Goal: Task Accomplishment & Management: Use online tool/utility

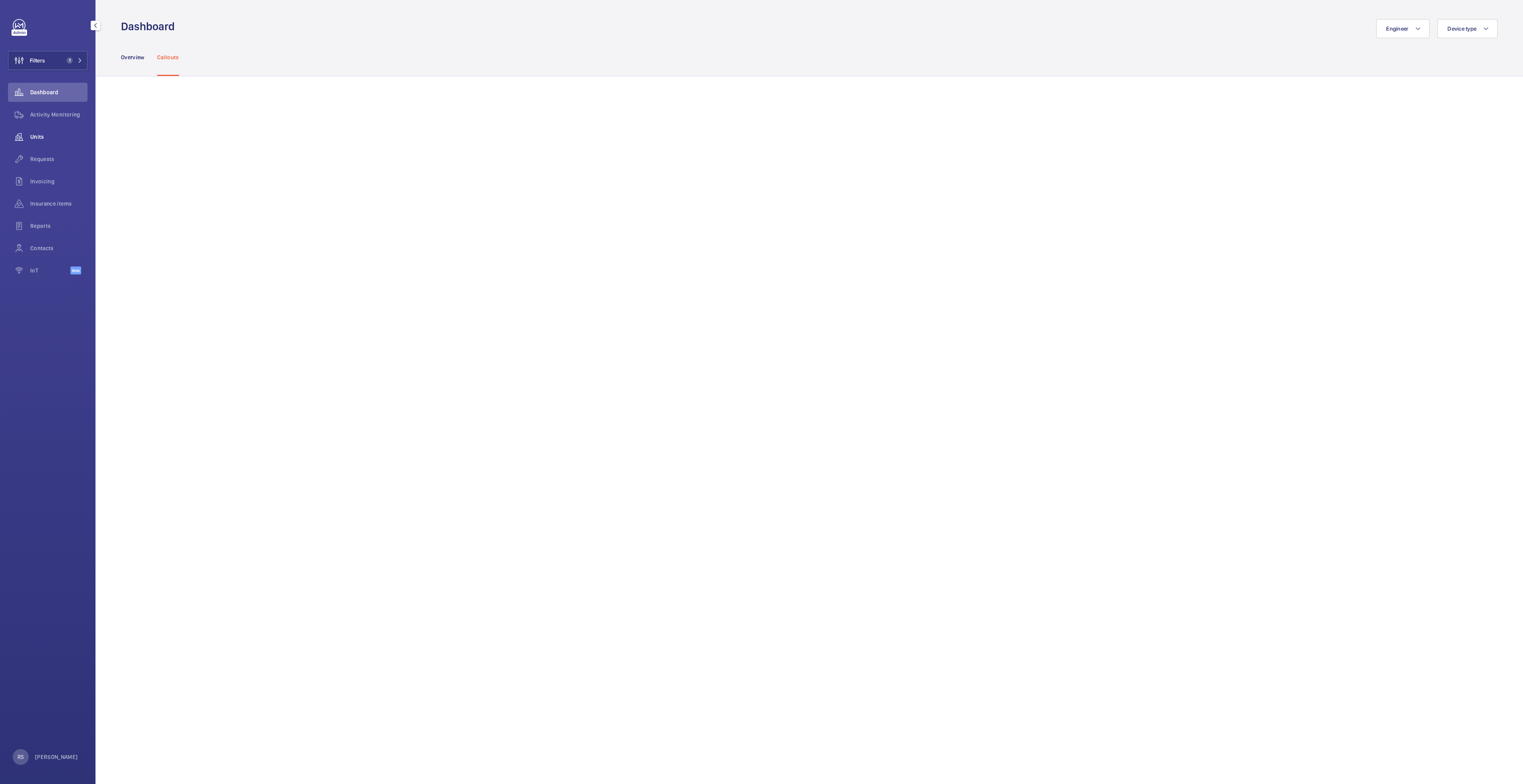
scroll to position [120, 0]
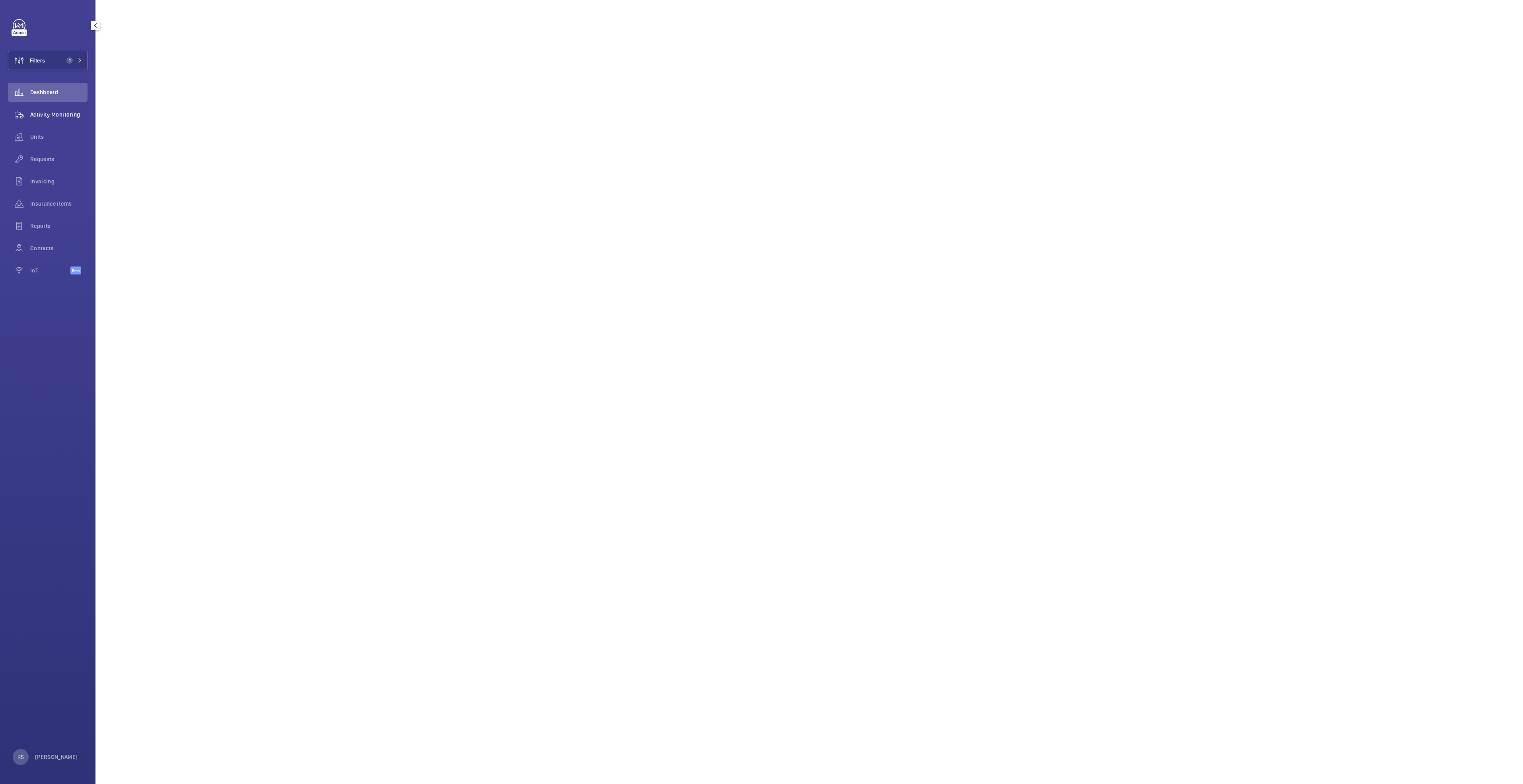
click at [29, 111] on wm-front-icon-button at bounding box center [19, 115] width 22 height 19
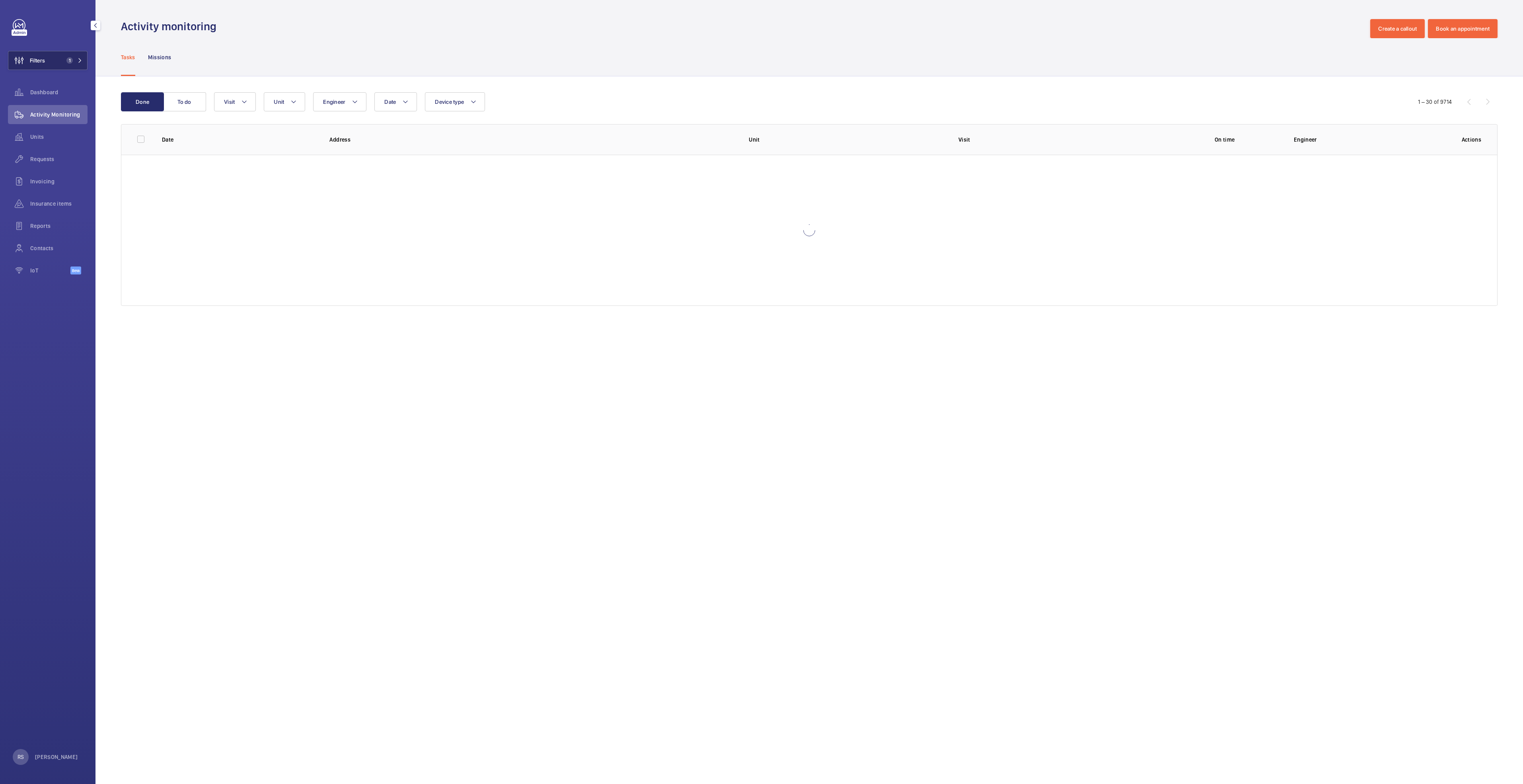
click at [78, 60] on mat-icon at bounding box center [80, 60] width 5 height 5
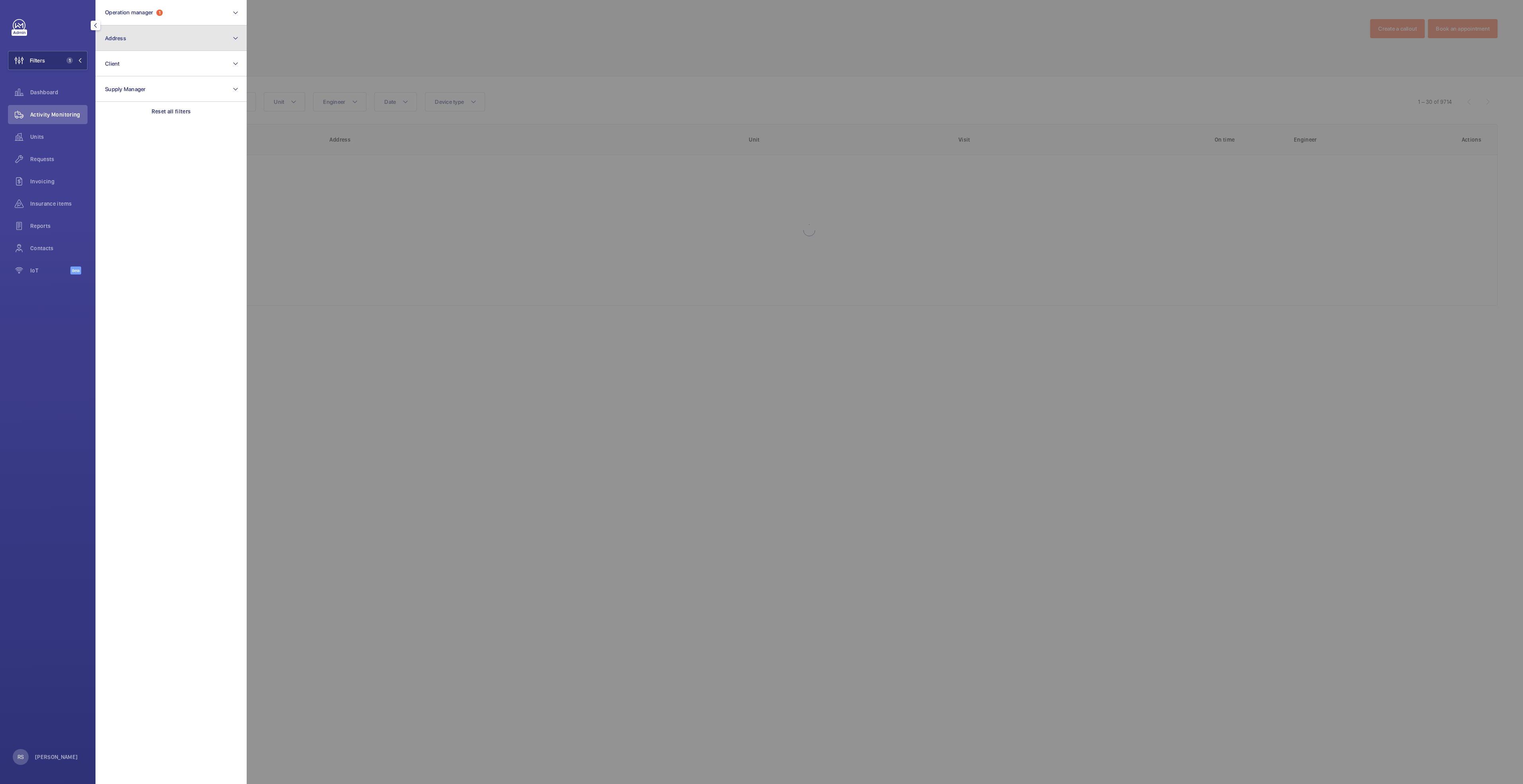
click at [138, 47] on button "Address" at bounding box center [170, 39] width 151 height 26
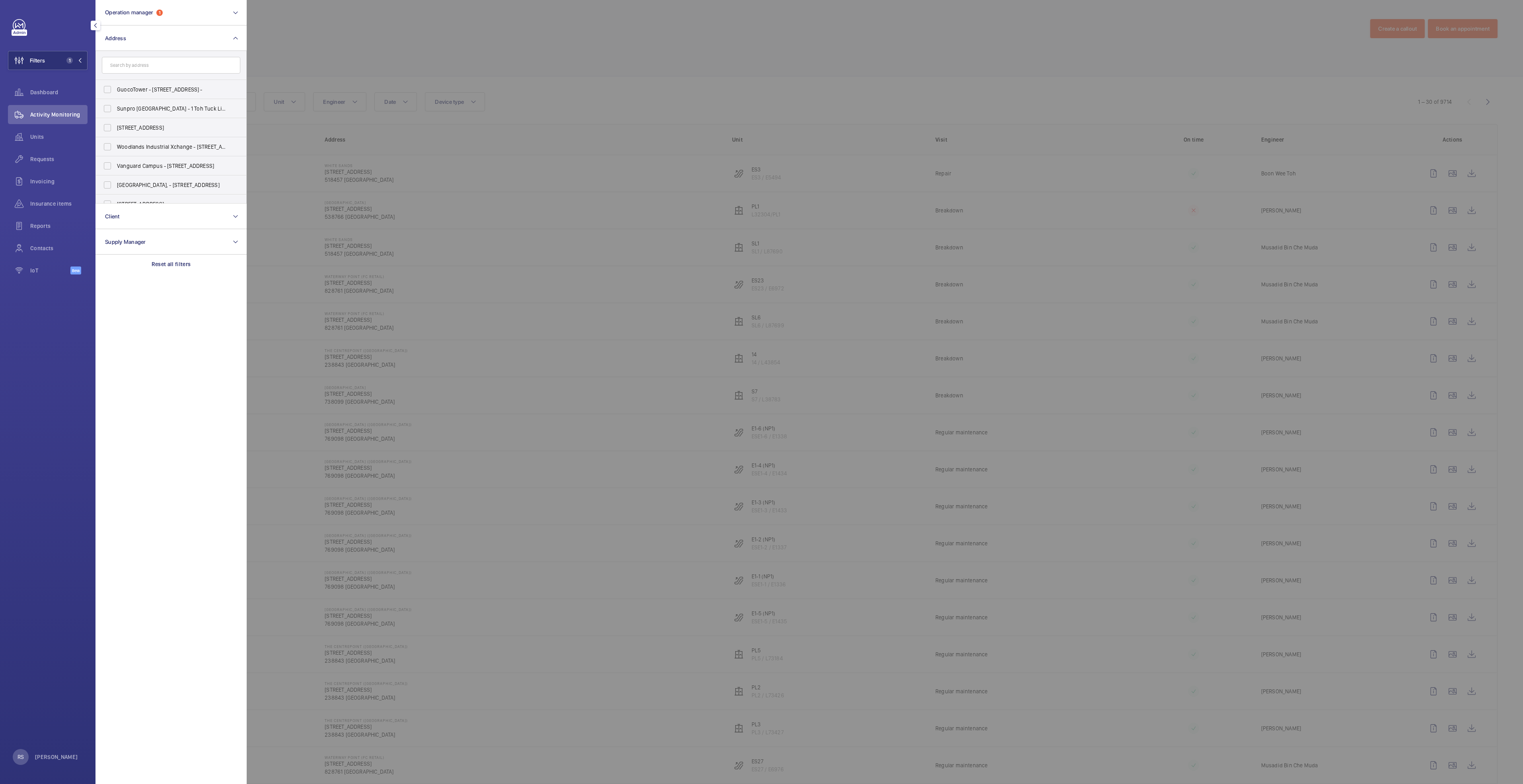
click at [130, 70] on input "text" at bounding box center [170, 64] width 138 height 16
click at [135, 55] on form at bounding box center [171, 65] width 150 height 29
click at [141, 64] on input "text" at bounding box center [170, 64] width 138 height 16
type input "the centrepoint"
click at [124, 90] on span "The" at bounding box center [121, 89] width 9 height 6
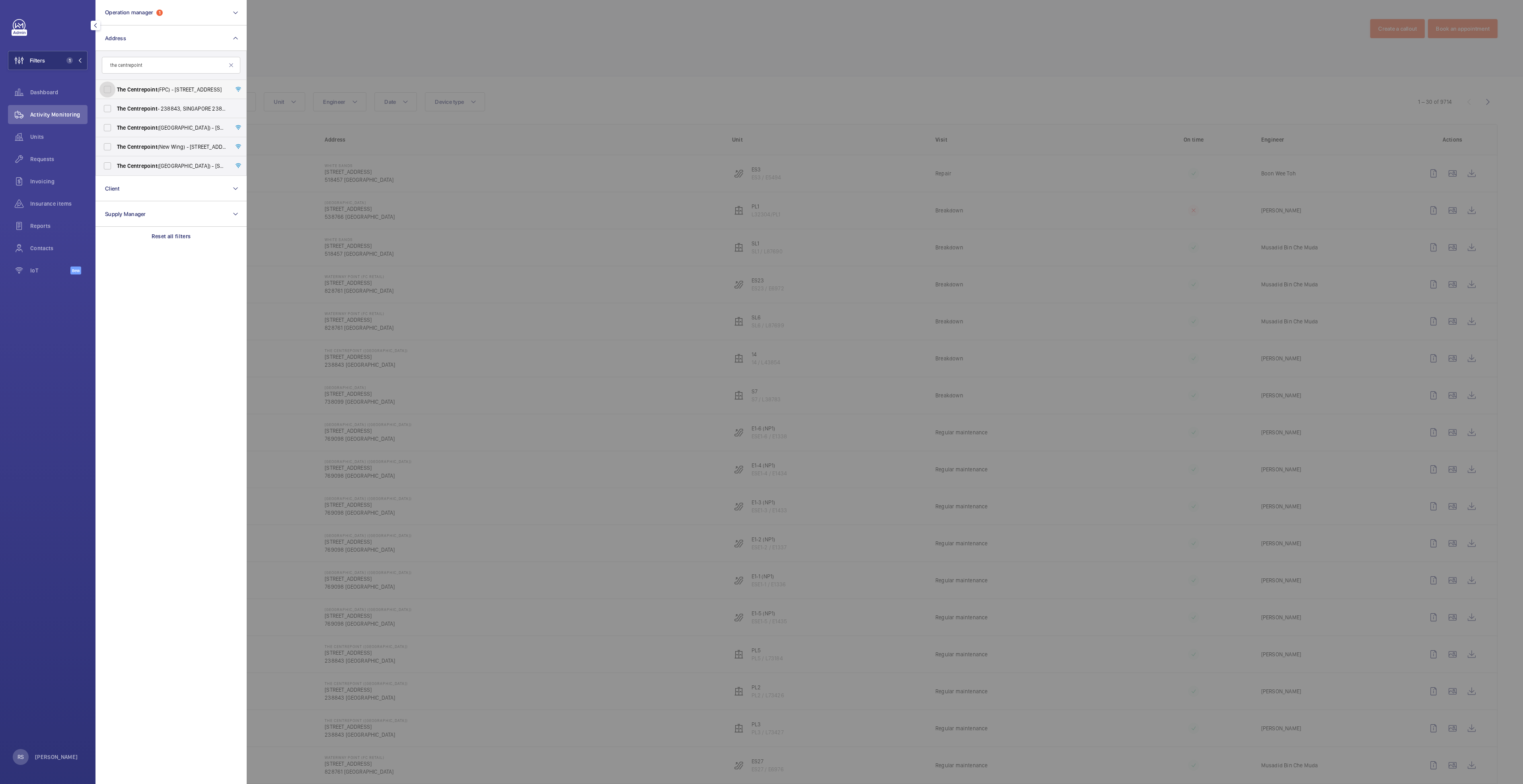
click at [115, 90] on input "The Centrepoint (FPC) - [STREET_ADDRESS]" at bounding box center [107, 89] width 16 height 16
checkbox input "true"
click at [128, 128] on span "Centrepoint" at bounding box center [143, 127] width 30 height 6
click at [115, 128] on input "The Centrepoint ([GEOGRAPHIC_DATA]) - [STREET_ADDRESS]" at bounding box center [107, 127] width 16 height 16
checkbox input "true"
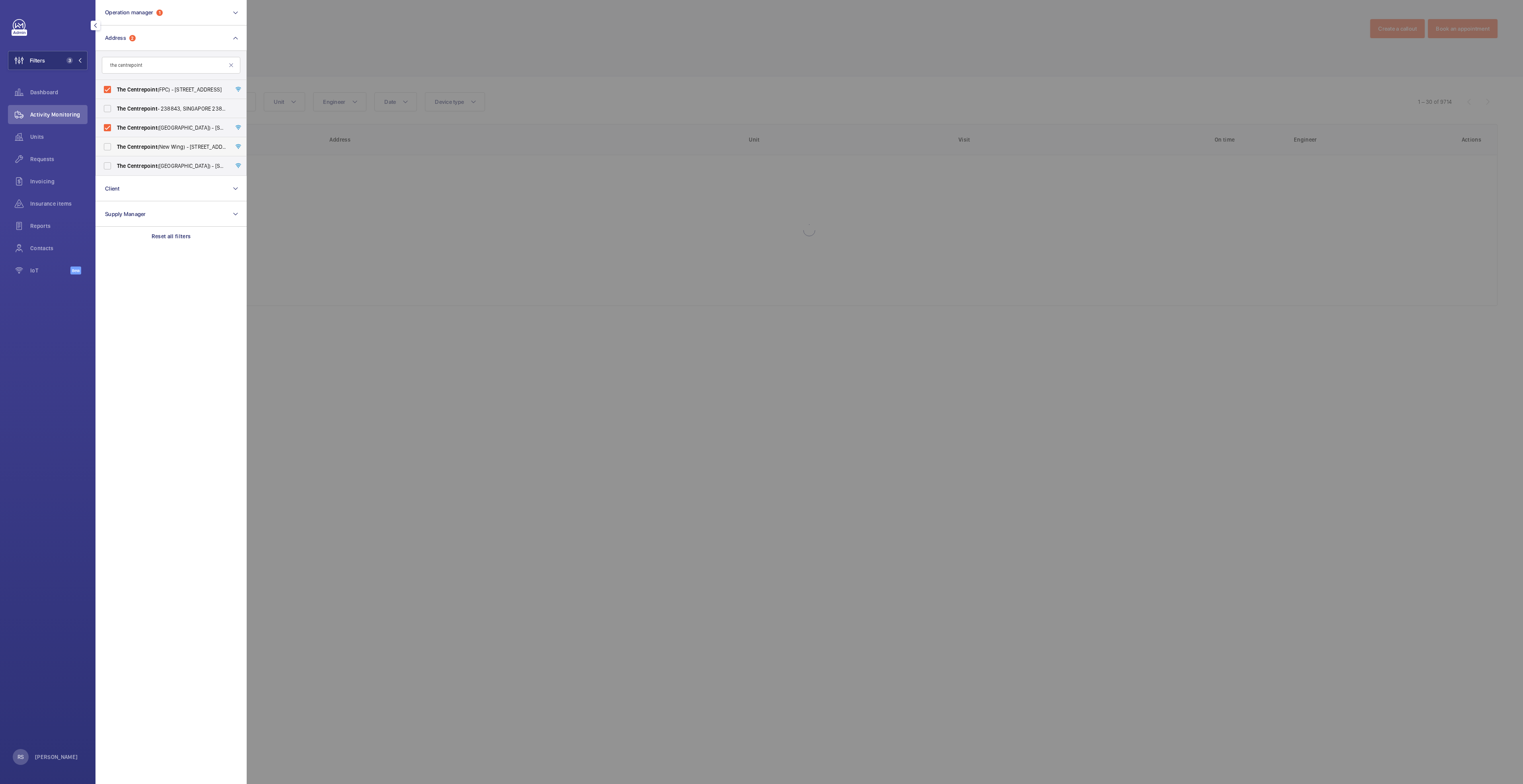
click at [133, 152] on label "The Centrepoint ([GEOGRAPHIC_DATA]) - [STREET_ADDRESS]" at bounding box center [165, 147] width 138 height 19
click at [115, 152] on input "The Centrepoint ([GEOGRAPHIC_DATA]) - [STREET_ADDRESS]" at bounding box center [107, 147] width 16 height 16
checkbox input "true"
click at [131, 161] on label "The Centrepoint ([GEOGRAPHIC_DATA]) - [STREET_ADDRESS]" at bounding box center [165, 165] width 138 height 19
click at [115, 161] on input "The Centrepoint ([GEOGRAPHIC_DATA]) - [STREET_ADDRESS]" at bounding box center [107, 165] width 16 height 16
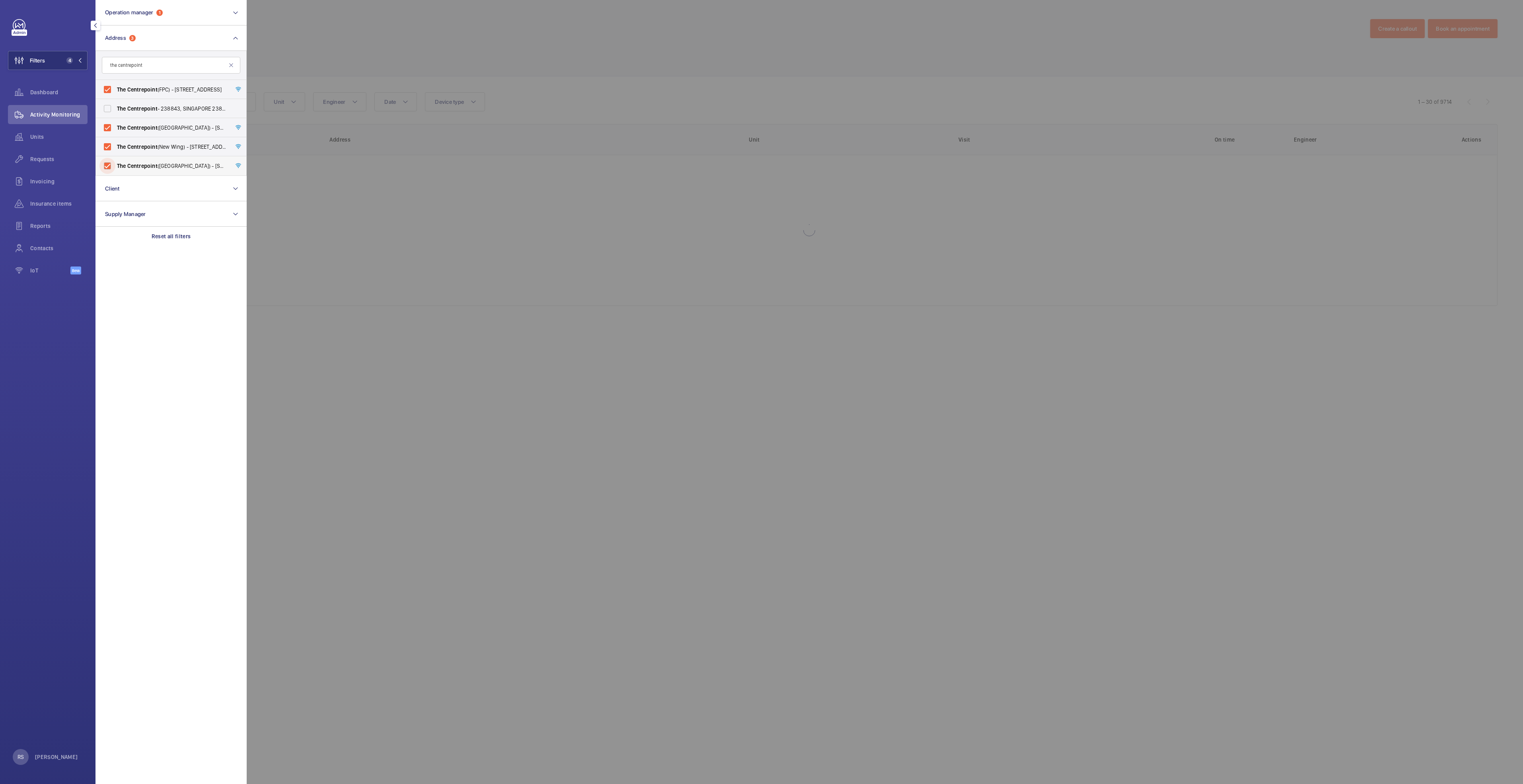
checkbox input "true"
click at [345, 46] on div at bounding box center [1008, 392] width 1523 height 784
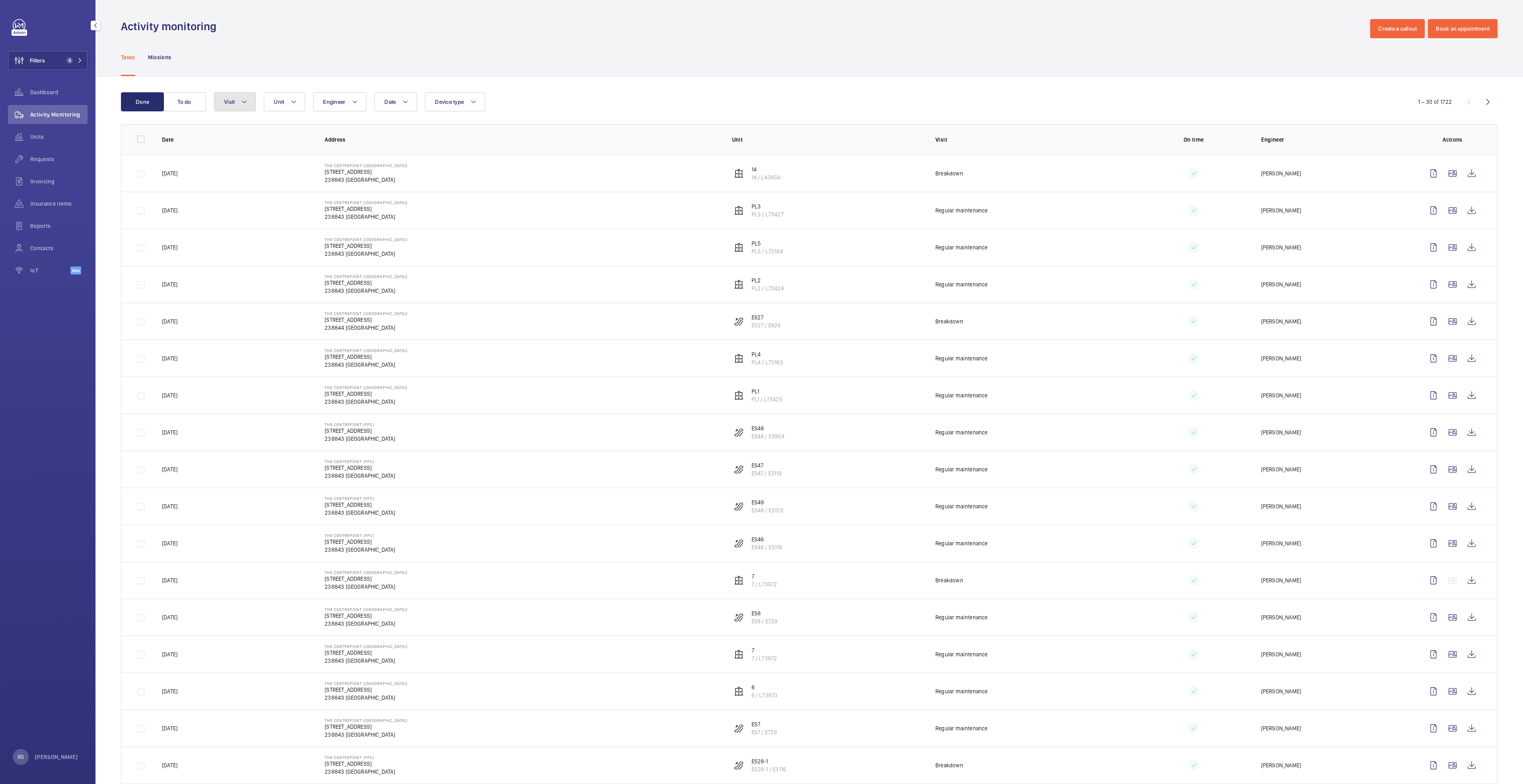
click at [242, 102] on mat-icon at bounding box center [244, 102] width 6 height 9
click at [249, 175] on span "Breakdown" at bounding box center [290, 175] width 110 height 8
click at [234, 175] on input "Breakdown" at bounding box center [226, 175] width 16 height 16
checkbox input "true"
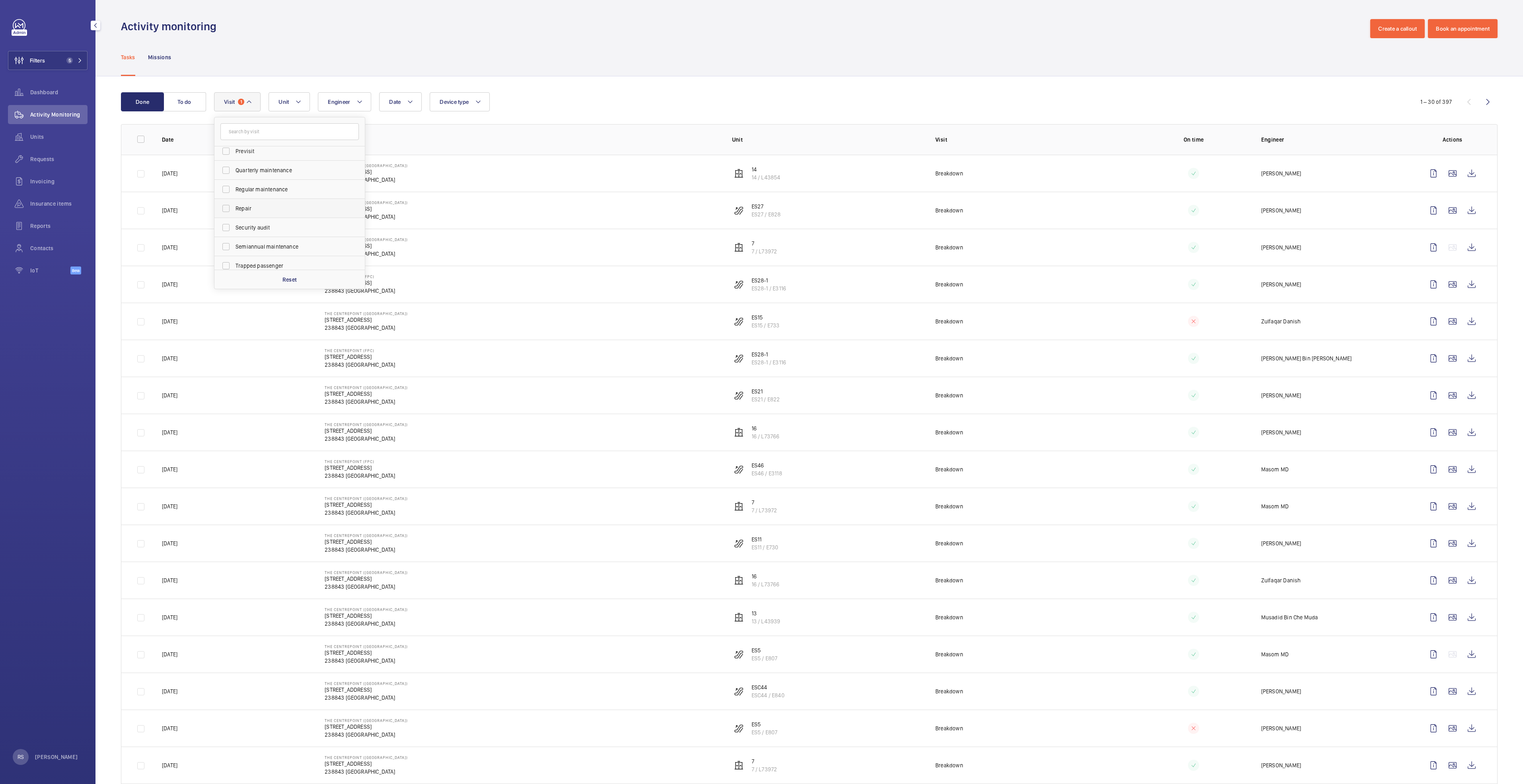
click at [245, 206] on span "Repair" at bounding box center [290, 208] width 110 height 8
click at [234, 206] on input "Repair" at bounding box center [226, 208] width 16 height 16
checkbox input "true"
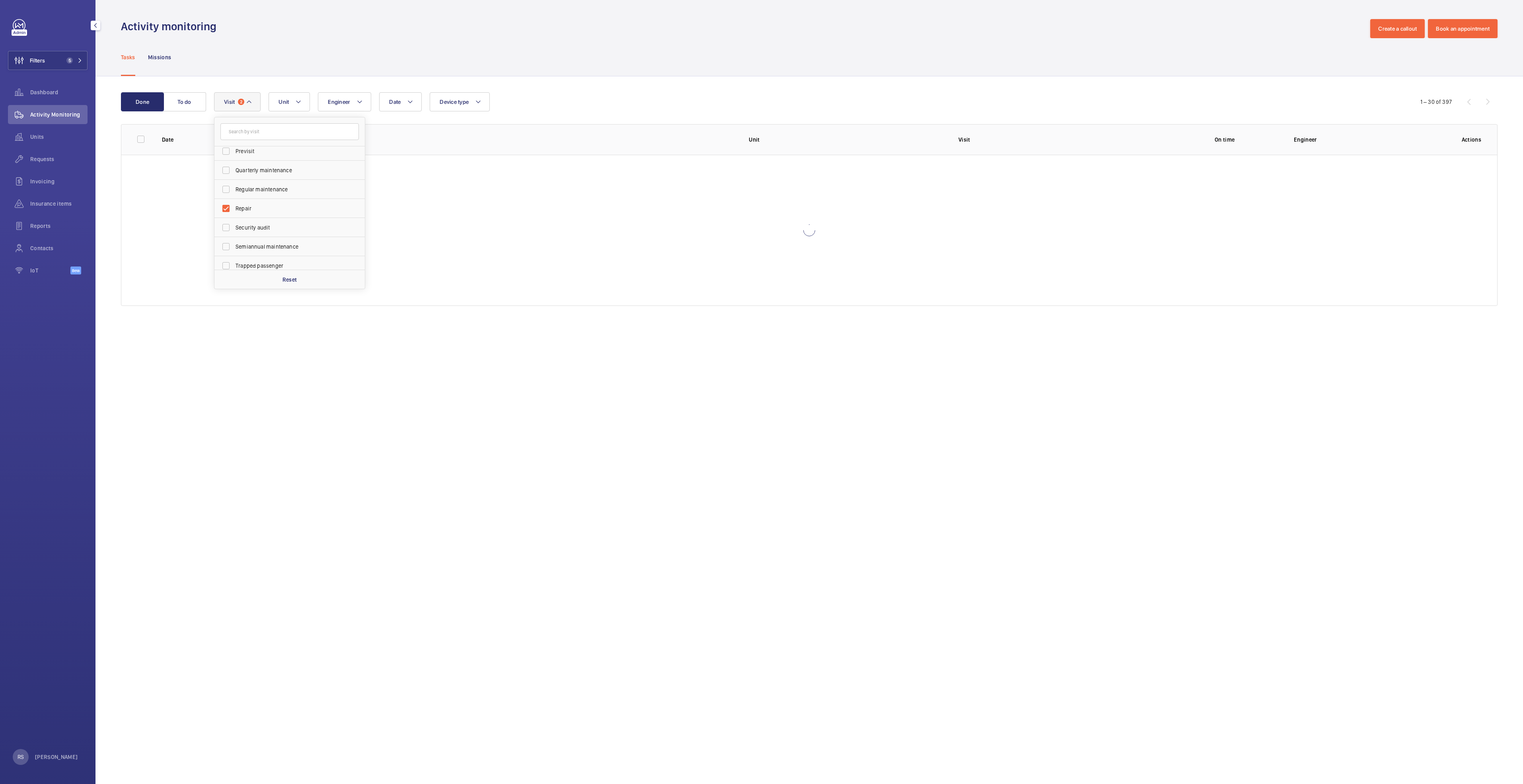
click at [531, 62] on div "Tasks Missions" at bounding box center [809, 57] width 1377 height 38
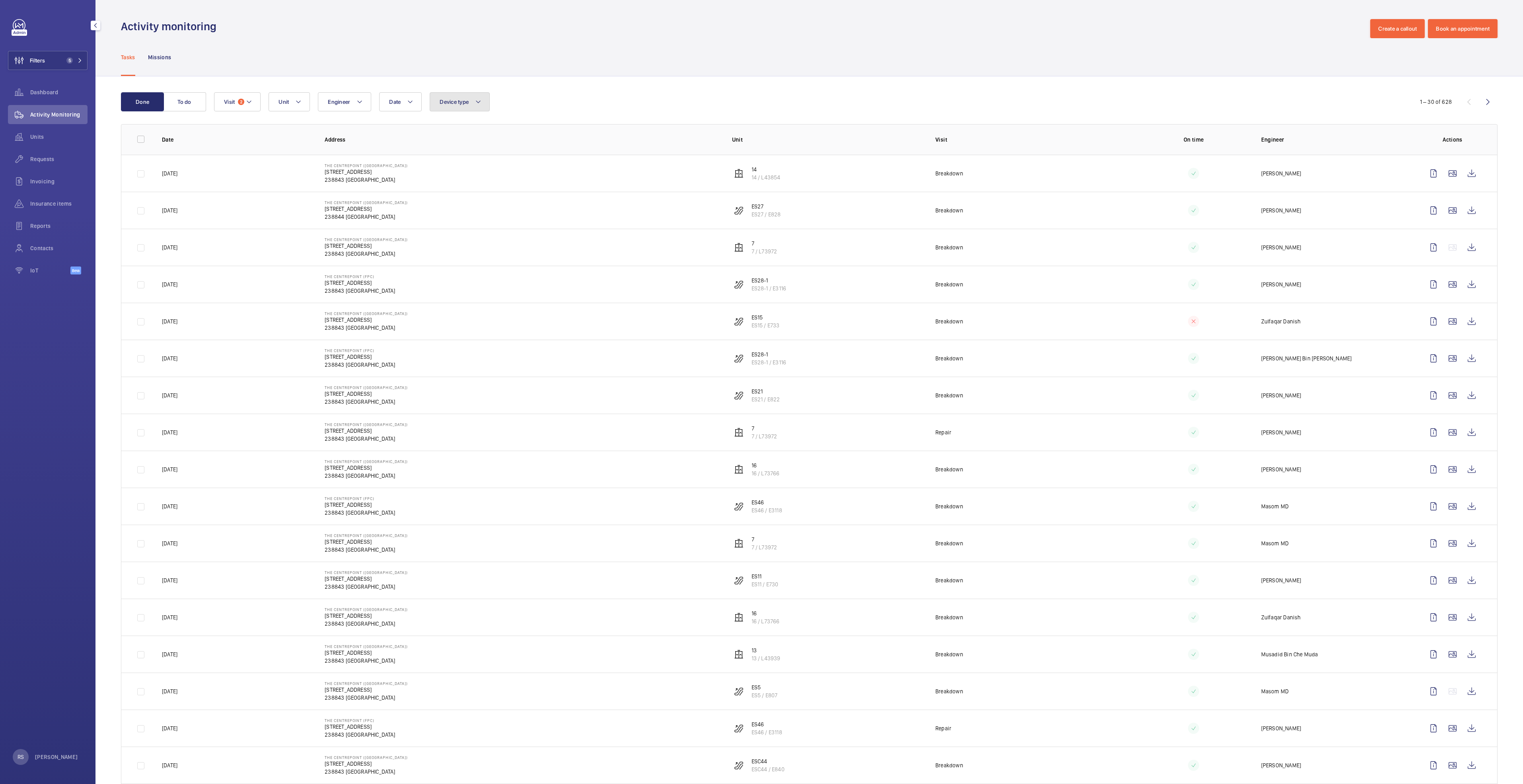
drag, startPoint x: 469, startPoint y: 105, endPoint x: 465, endPoint y: 107, distance: 4.5
click at [468, 105] on button "Device type" at bounding box center [460, 102] width 60 height 19
click at [474, 195] on span "Escalator" at bounding box center [506, 193] width 110 height 8
click at [450, 195] on input "Escalator" at bounding box center [441, 194] width 16 height 16
checkbox input "true"
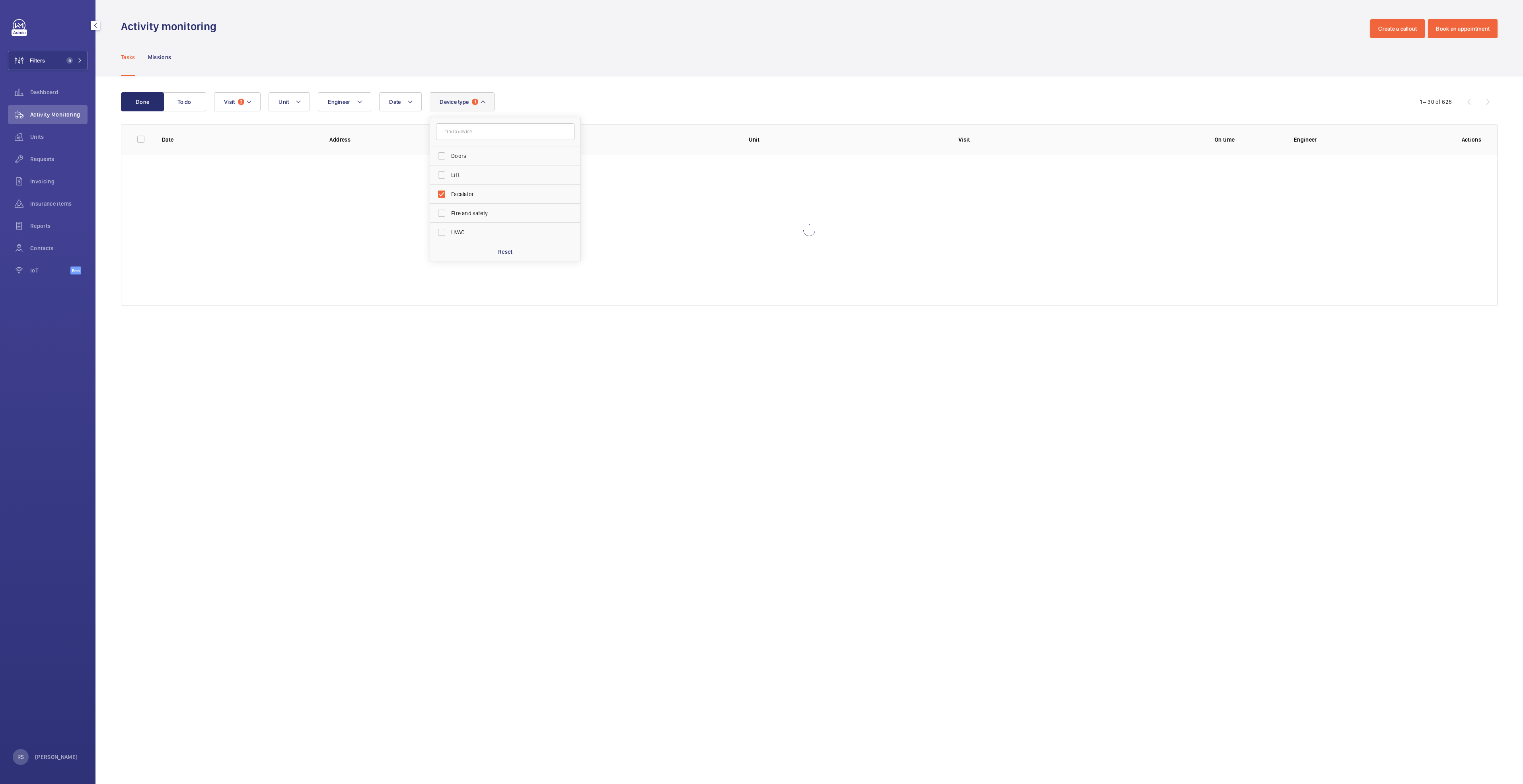
click at [579, 79] on div "Done To do Date Engineer Unit Device type 1 Doors Lift Escalator Fire and safet…" at bounding box center [809, 200] width 1428 height 248
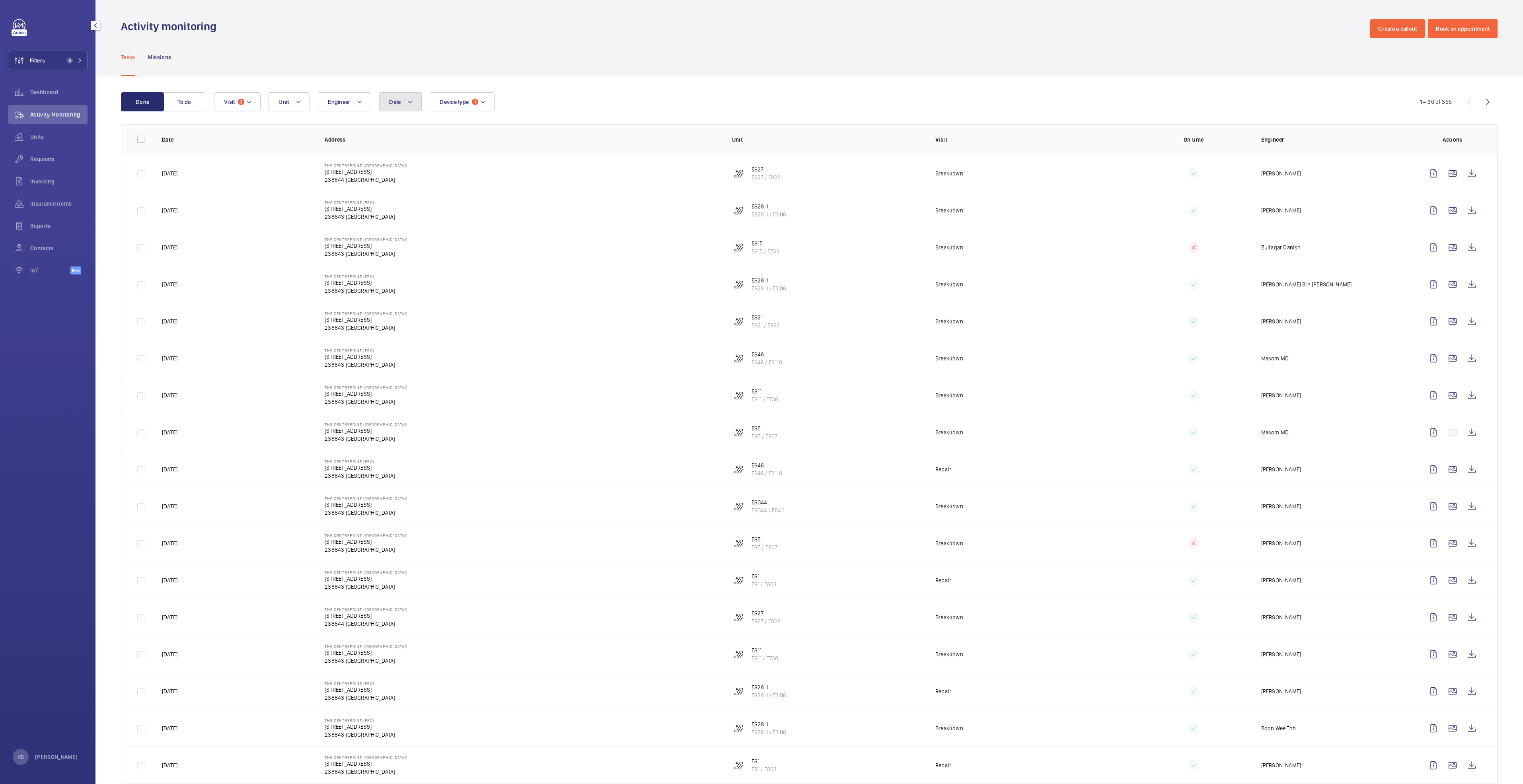
click at [411, 105] on mat-icon at bounding box center [410, 102] width 6 height 9
click at [402, 162] on mat-icon at bounding box center [400, 159] width 9 height 9
click at [412, 191] on span "1" at bounding box center [409, 194] width 16 height 16
type input "[DATE]"
click at [443, 265] on span "31" at bounding box center [443, 263] width 16 height 16
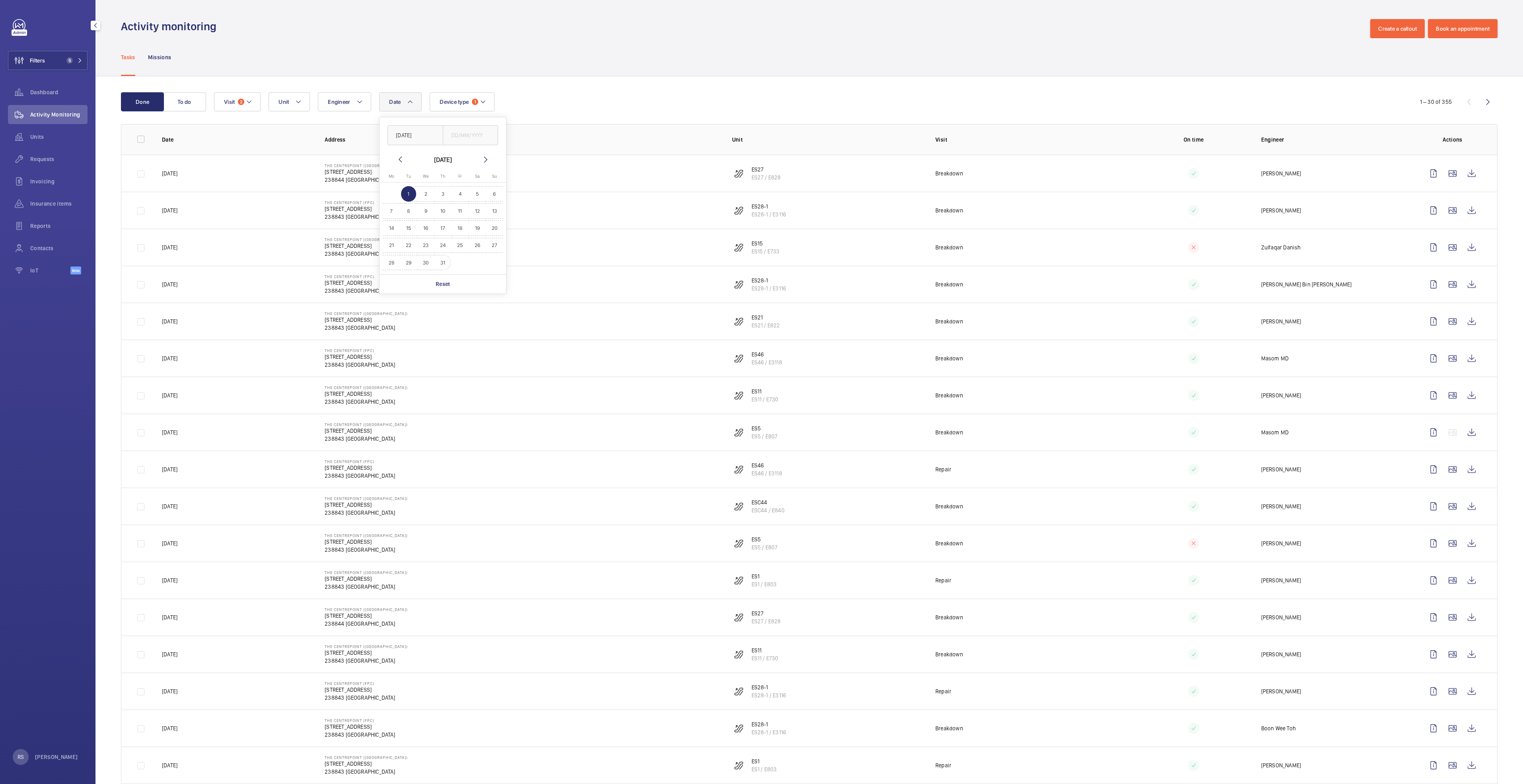
type input "[DATE]"
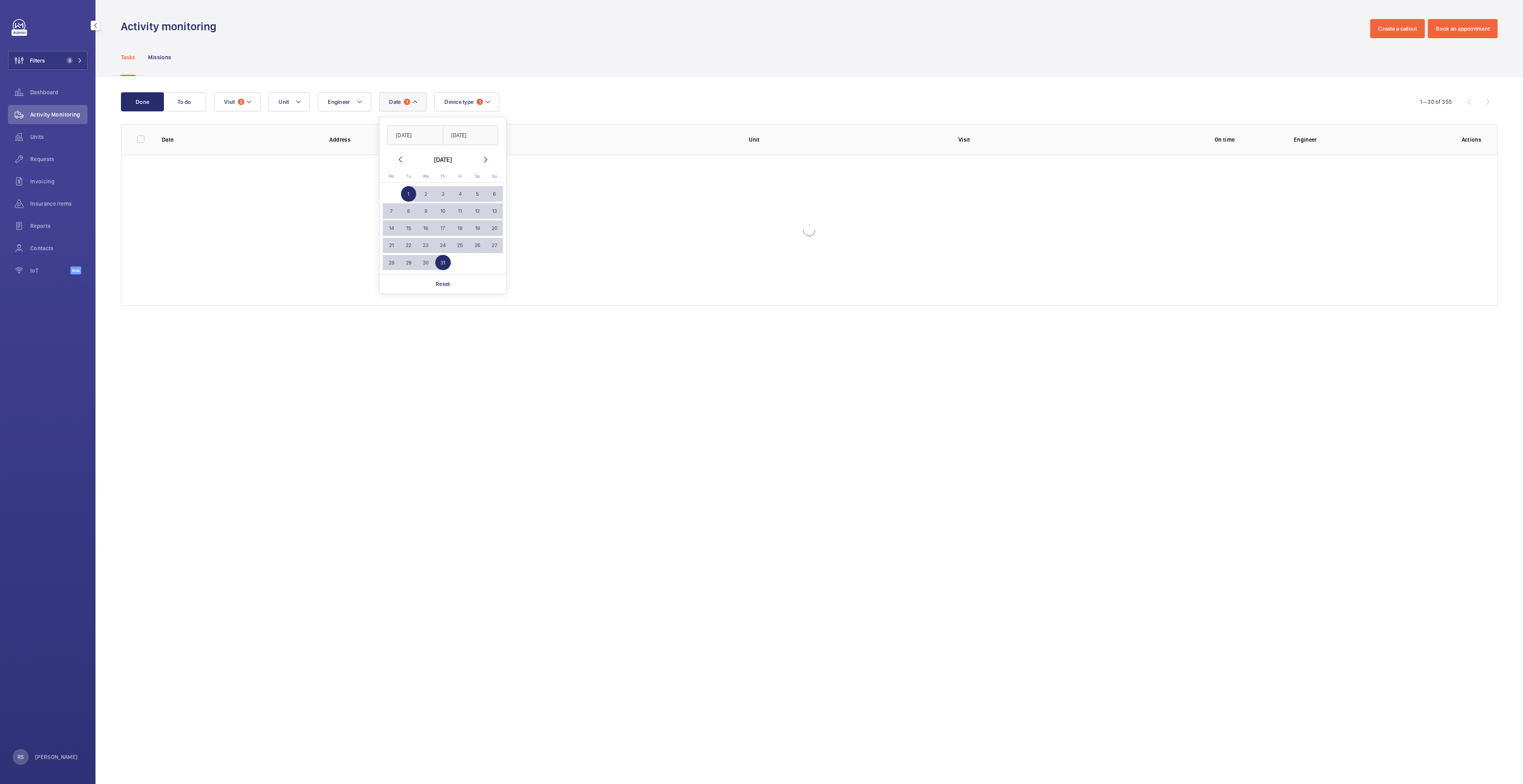
click at [597, 63] on div "Tasks Missions" at bounding box center [809, 57] width 1377 height 38
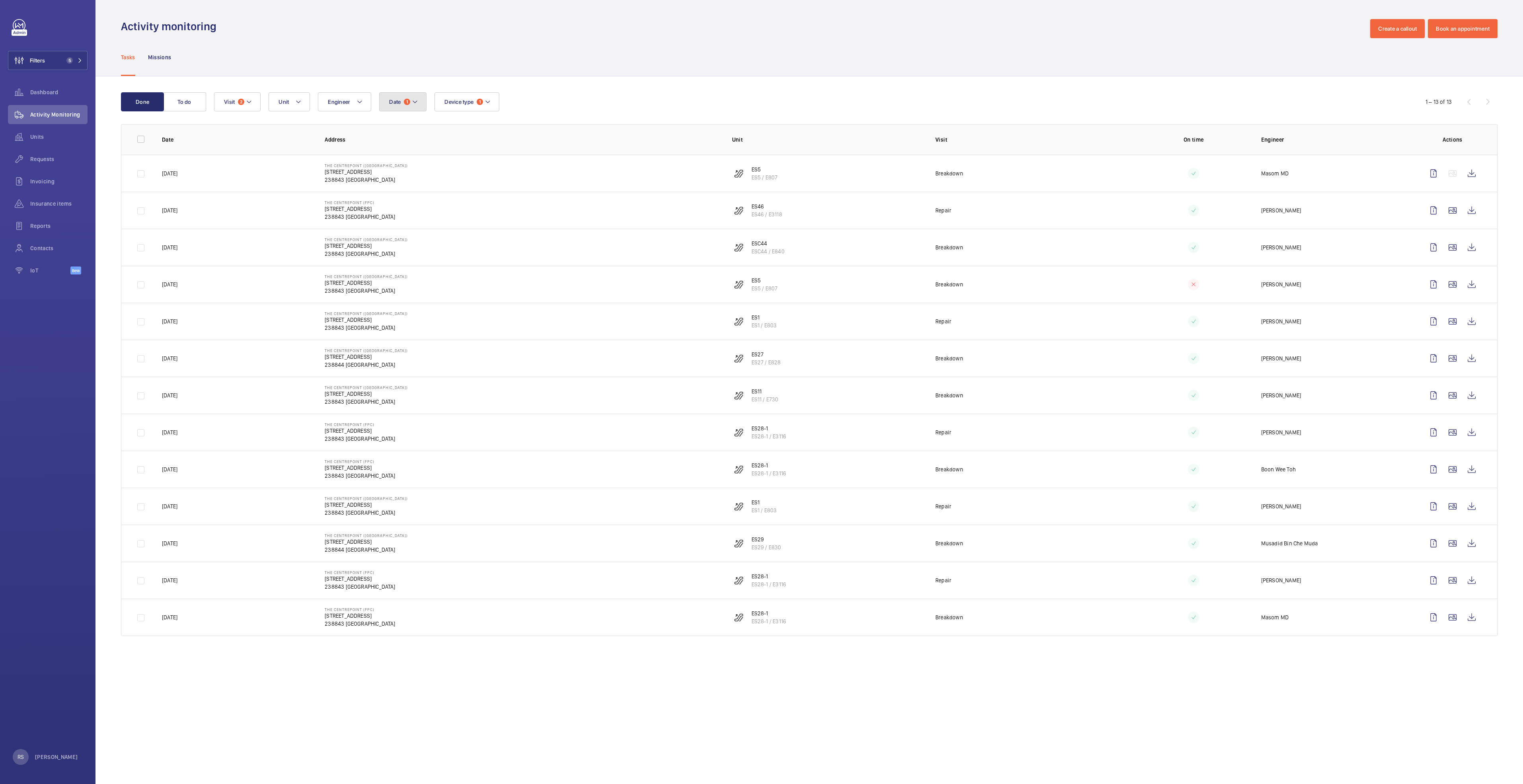
click at [425, 102] on button "Date 1" at bounding box center [403, 102] width 47 height 19
click at [645, 78] on div "Done To do Date 1 [DATE] [DATE] [DATE] [DATE] Mo [DATE] Tu [DATE] We [DATE] Th …" at bounding box center [809, 366] width 1428 height 579
click at [213, 622] on td "[DATE]" at bounding box center [230, 617] width 163 height 37
click at [1471, 358] on wm-front-icon-button at bounding box center [1471, 358] width 19 height 19
click at [1472, 321] on wm-front-icon-button at bounding box center [1471, 321] width 19 height 19
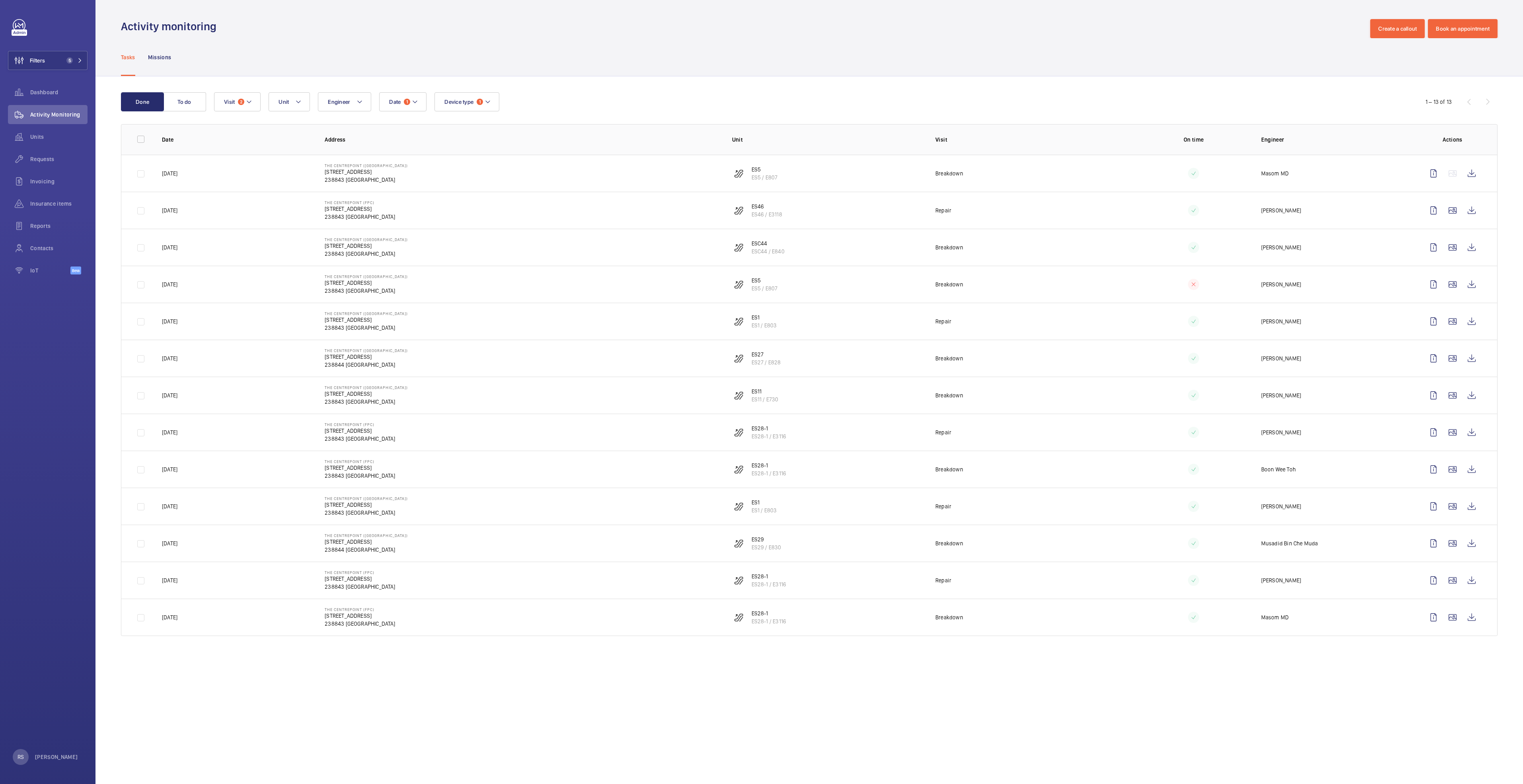
click at [1262, 18] on wm-front-admin-header "Activity monitoring Create a callout Book an appointment" at bounding box center [809, 19] width 1428 height 38
click at [53, 89] on span "Dashboard" at bounding box center [59, 92] width 57 height 8
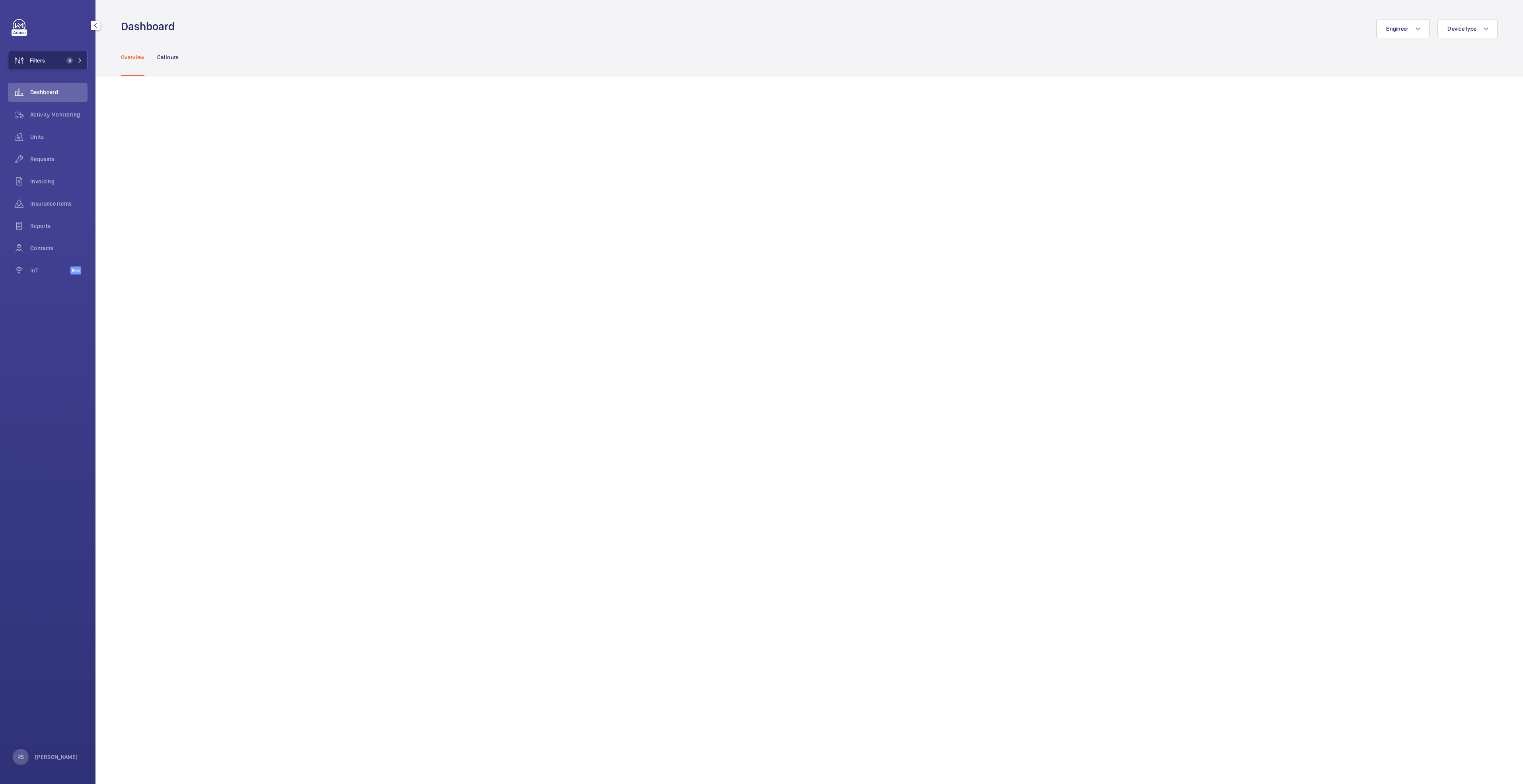
click at [80, 63] on span "5" at bounding box center [72, 60] width 19 height 6
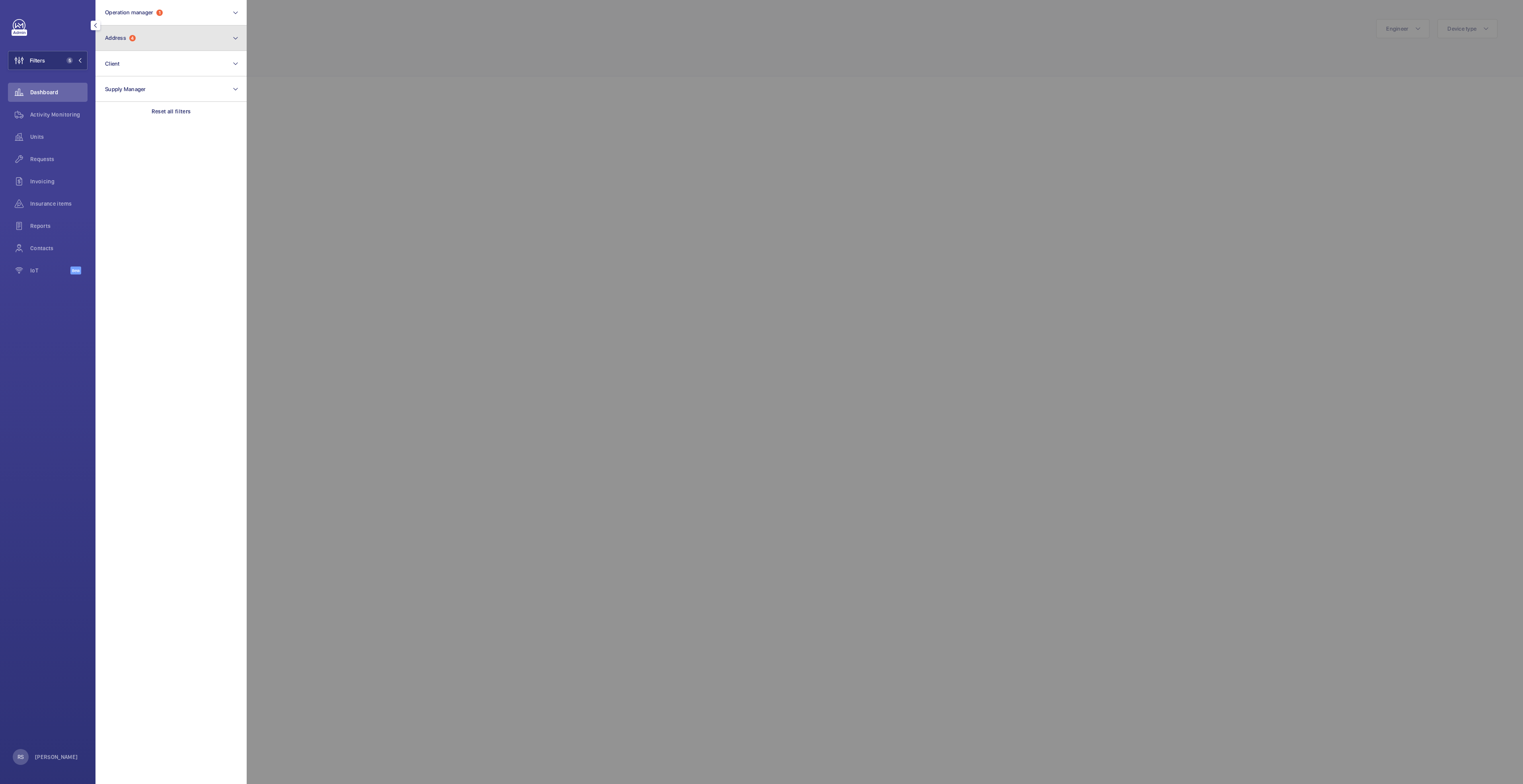
click at [165, 41] on button "Address 4" at bounding box center [170, 39] width 151 height 26
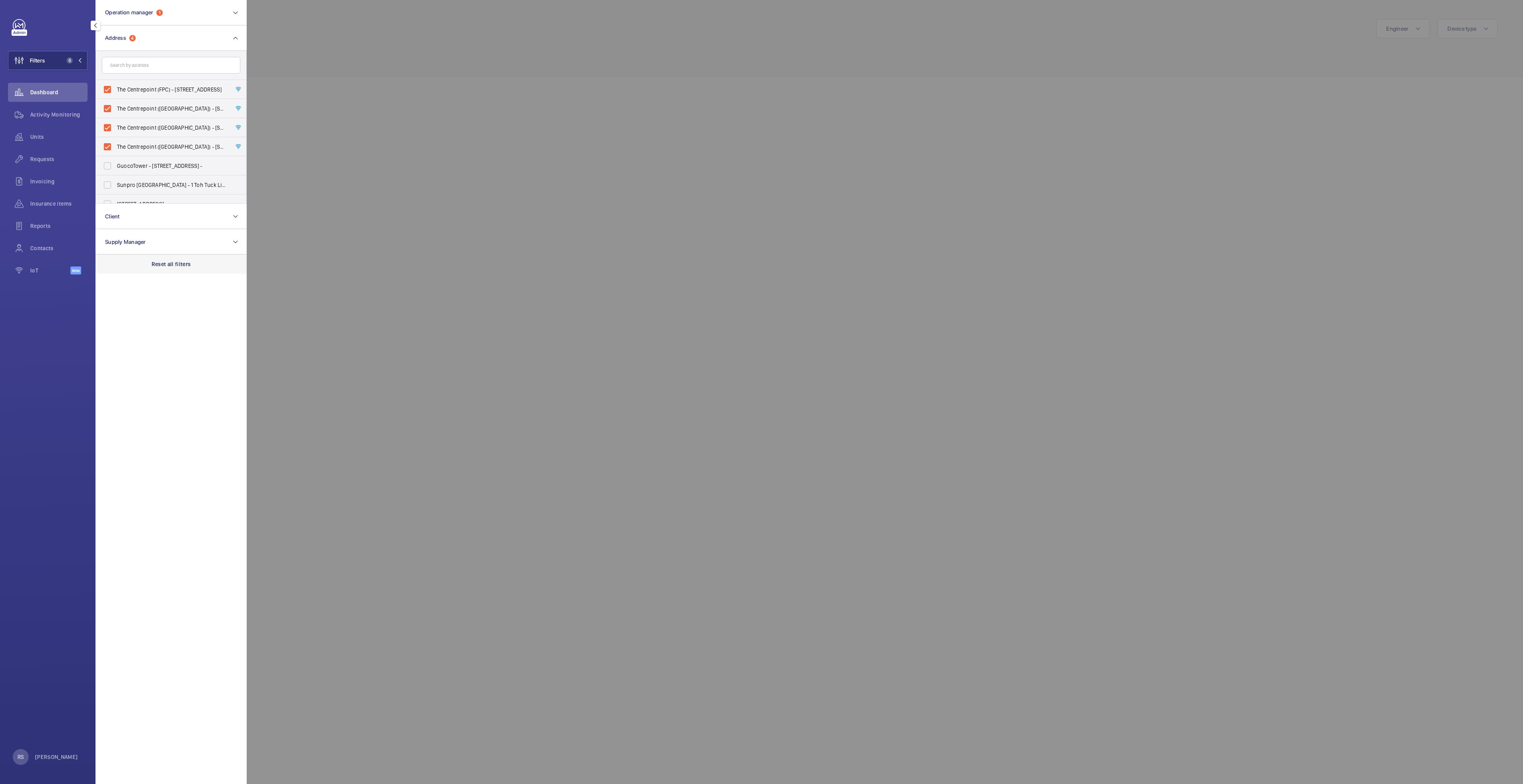
click at [184, 266] on p "Reset all filters" at bounding box center [171, 263] width 39 height 8
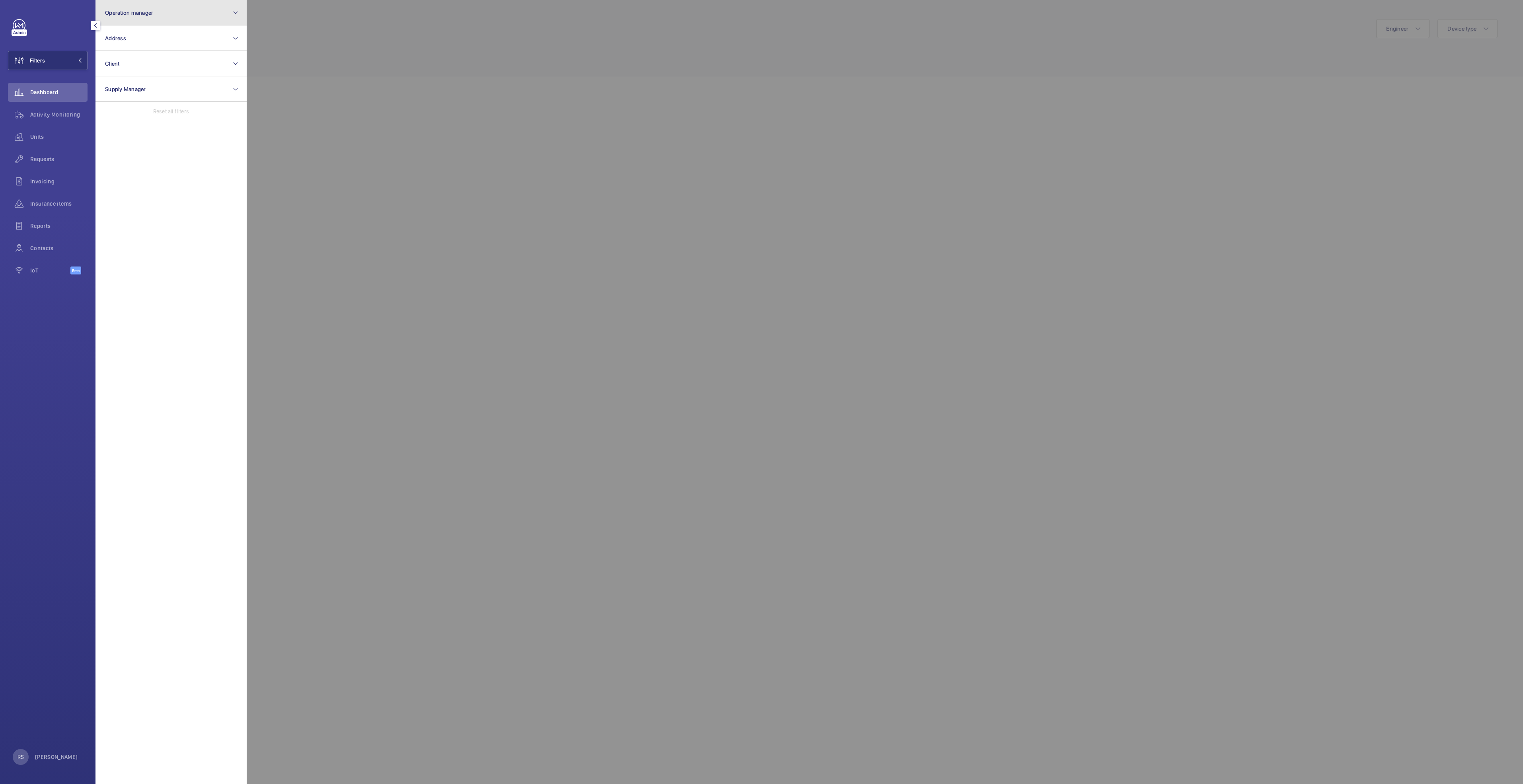
click at [171, 20] on button "Operation manager" at bounding box center [170, 13] width 151 height 26
click at [165, 87] on span "[PERSON_NAME]" at bounding box center [171, 83] width 110 height 8
click at [115, 87] on input "[PERSON_NAME]" at bounding box center [107, 83] width 16 height 16
checkbox input "true"
click at [343, 39] on div at bounding box center [1008, 392] width 1523 height 784
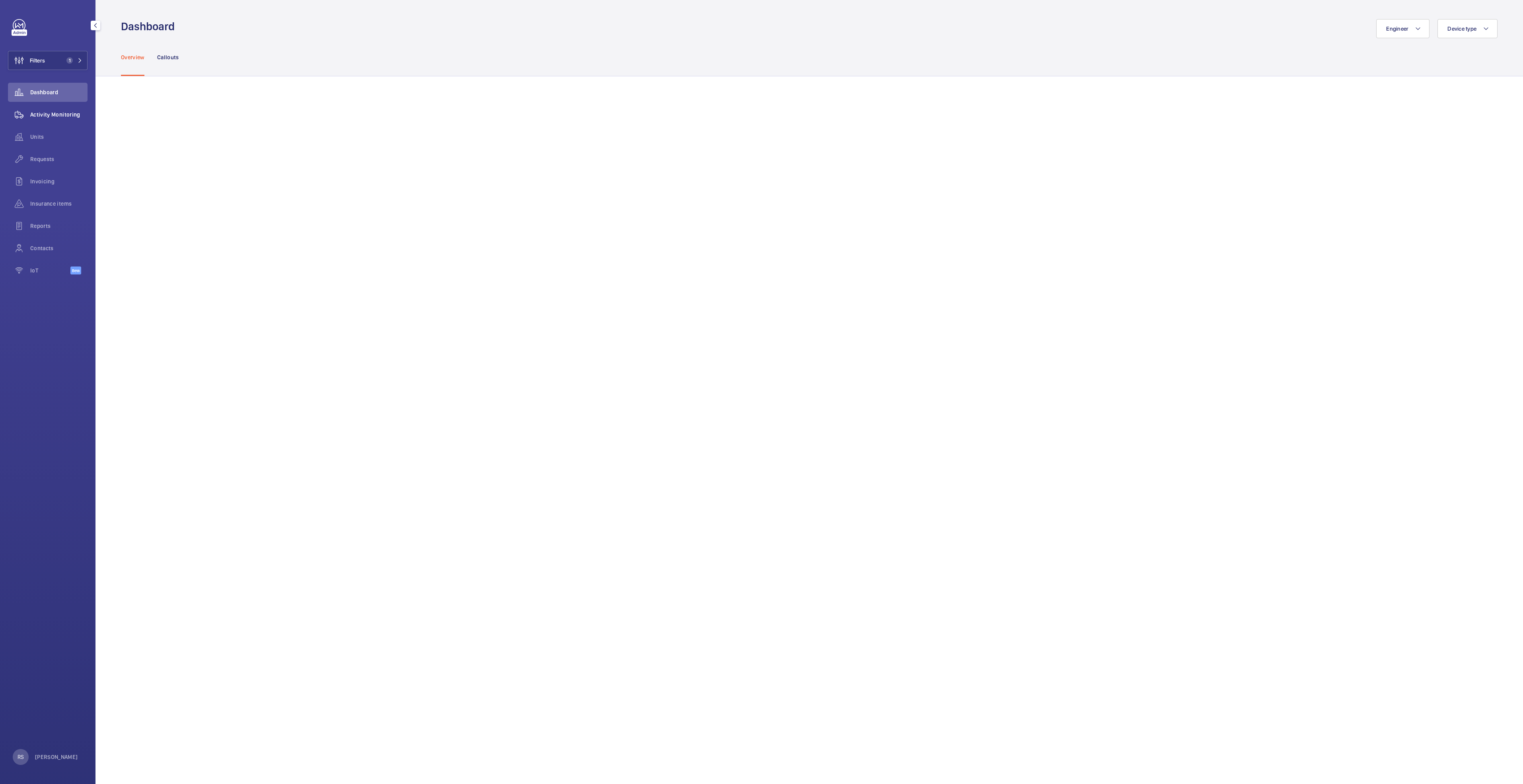
click at [66, 115] on span "Activity Monitoring" at bounding box center [59, 114] width 57 height 8
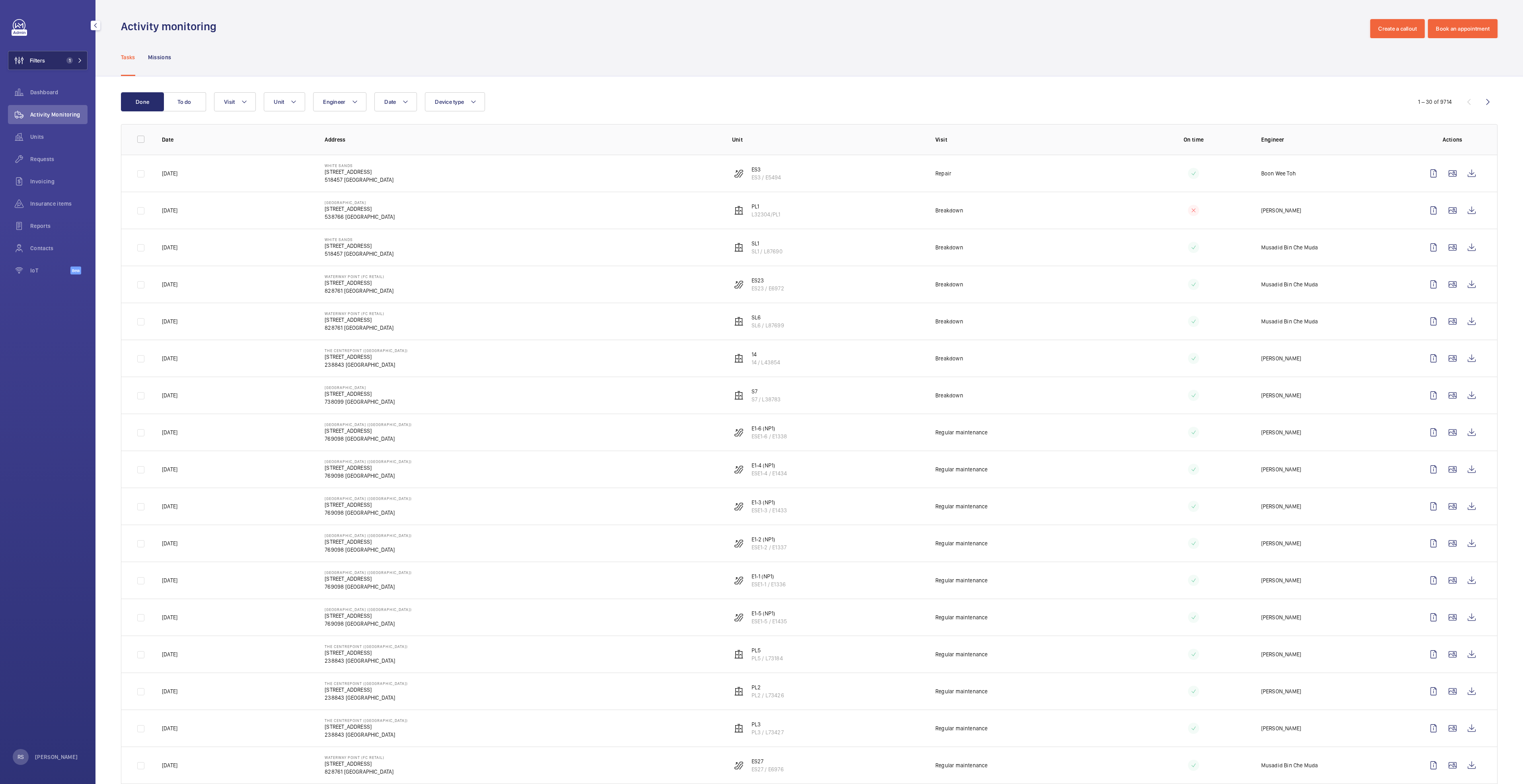
click at [80, 63] on span "1" at bounding box center [72, 60] width 19 height 6
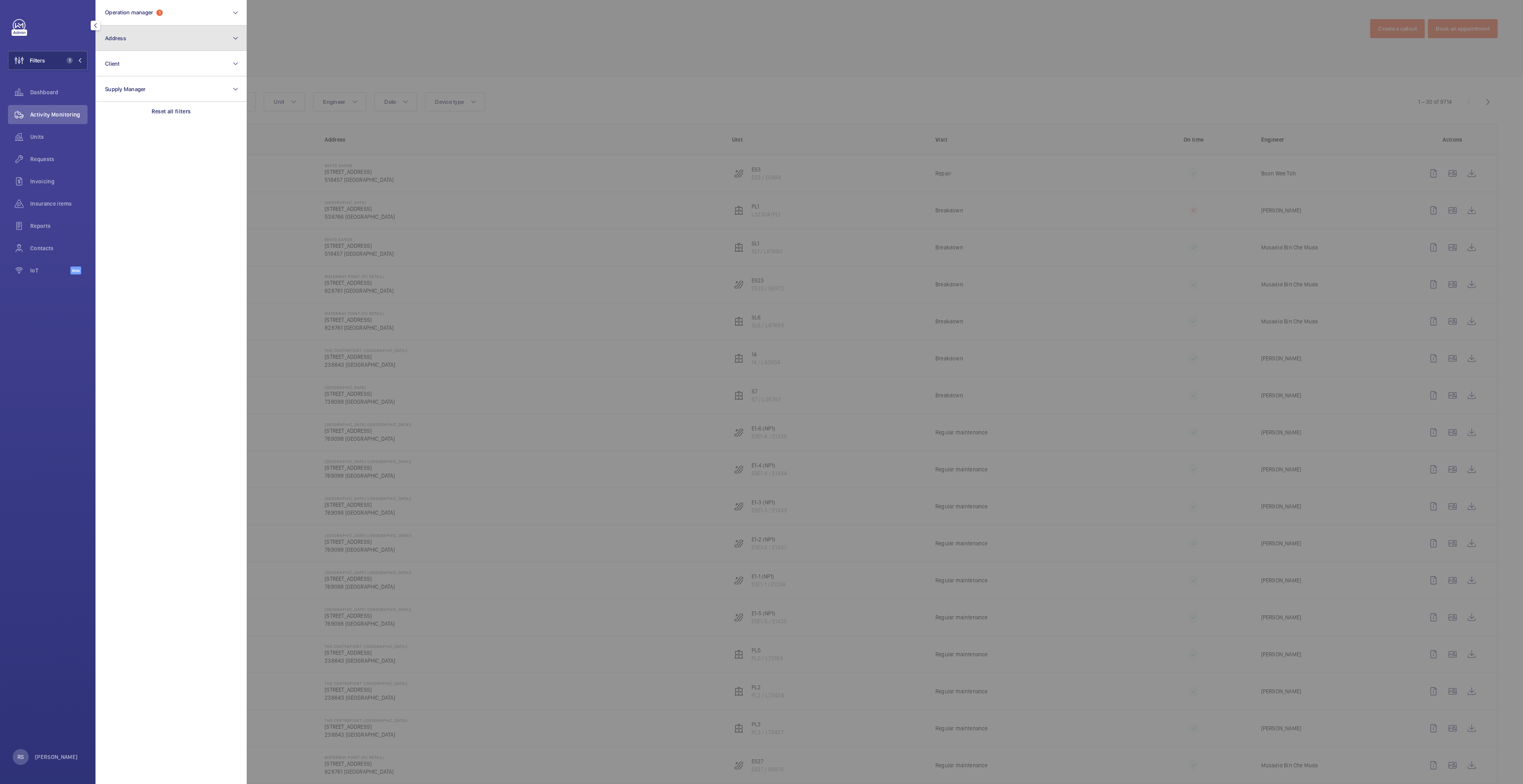
click at [183, 40] on button "Address" at bounding box center [170, 39] width 151 height 26
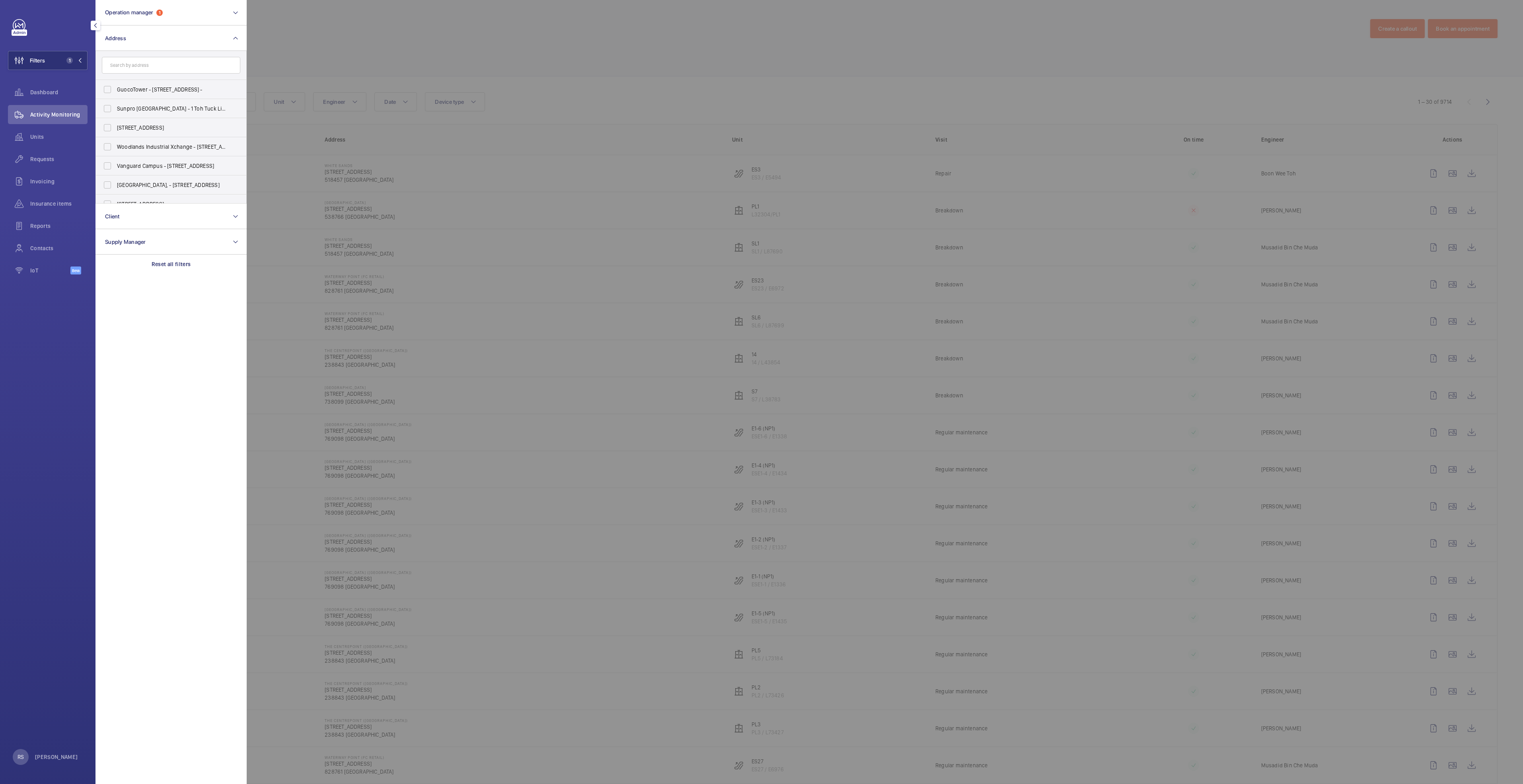
click at [178, 62] on input "text" at bounding box center [170, 64] width 138 height 16
type input "white sand"
click at [172, 91] on span "White Sand s - [STREET_ADDRESS]" at bounding box center [171, 89] width 110 height 8
click at [115, 91] on input "White Sand s - [STREET_ADDRESS]" at bounding box center [107, 89] width 16 height 16
checkbox input "true"
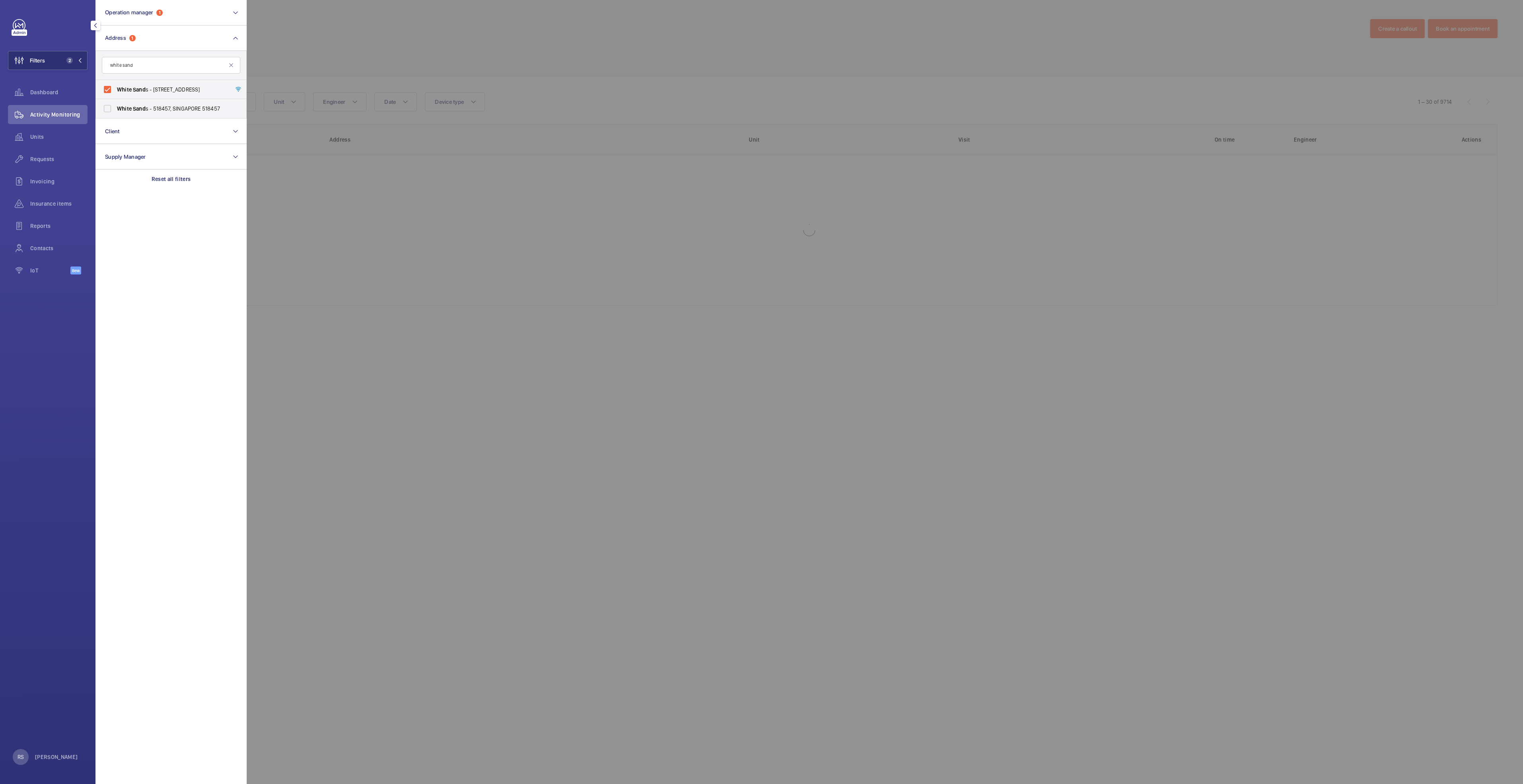
click at [338, 37] on div at bounding box center [1008, 392] width 1523 height 784
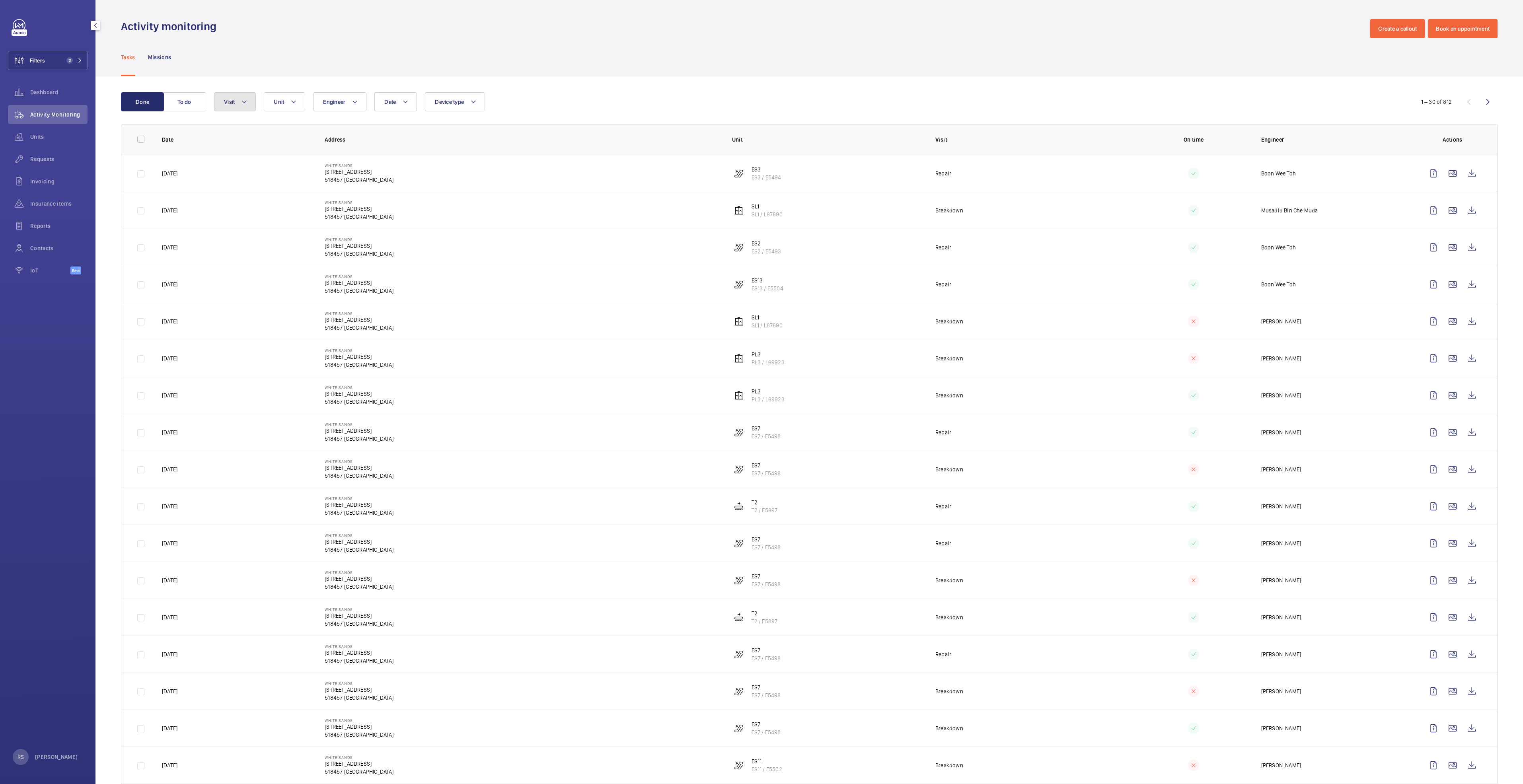
click at [244, 97] on mat-icon at bounding box center [244, 102] width 6 height 9
click at [253, 208] on span "Repair" at bounding box center [290, 208] width 110 height 8
click at [234, 208] on input "Repair" at bounding box center [226, 208] width 16 height 16
checkbox input "true"
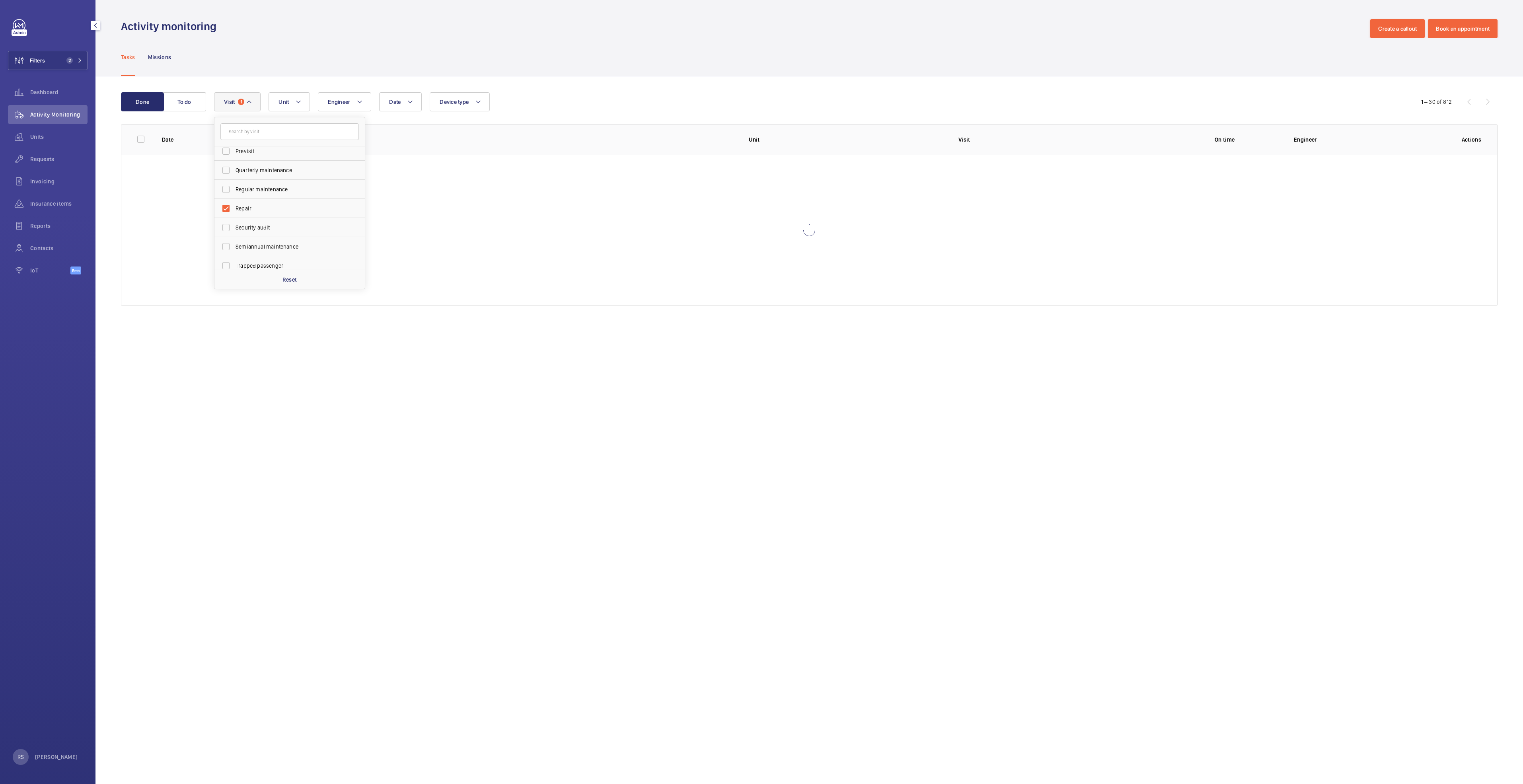
click at [612, 49] on div "Tasks Missions" at bounding box center [809, 57] width 1377 height 38
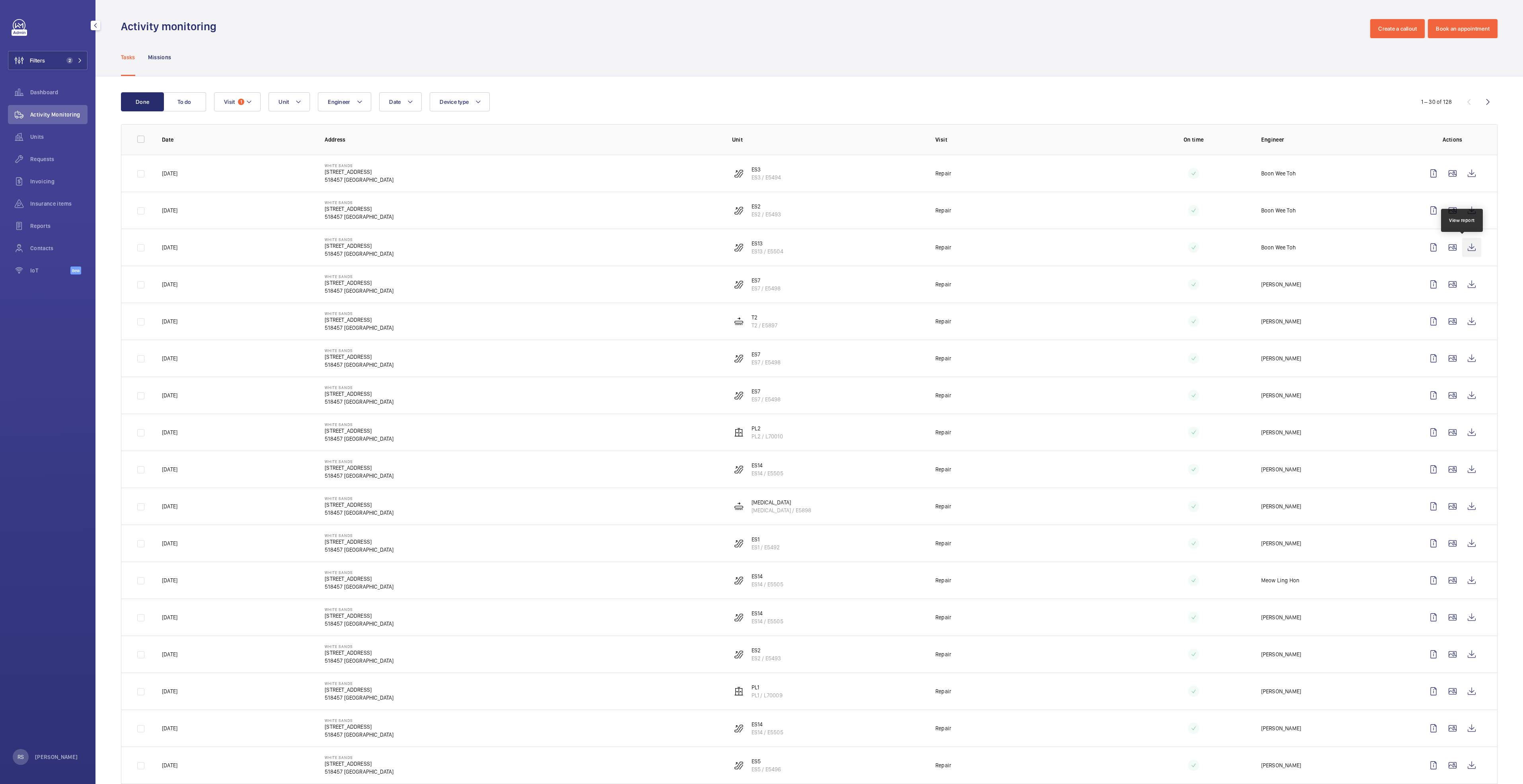
click at [1462, 250] on wm-front-icon-button at bounding box center [1471, 247] width 19 height 19
click at [1464, 210] on wm-front-icon-button at bounding box center [1471, 210] width 19 height 19
click at [1462, 175] on wm-front-icon-button at bounding box center [1471, 173] width 19 height 19
click at [1464, 246] on wm-front-icon-button at bounding box center [1471, 247] width 19 height 19
